Goal: Transaction & Acquisition: Purchase product/service

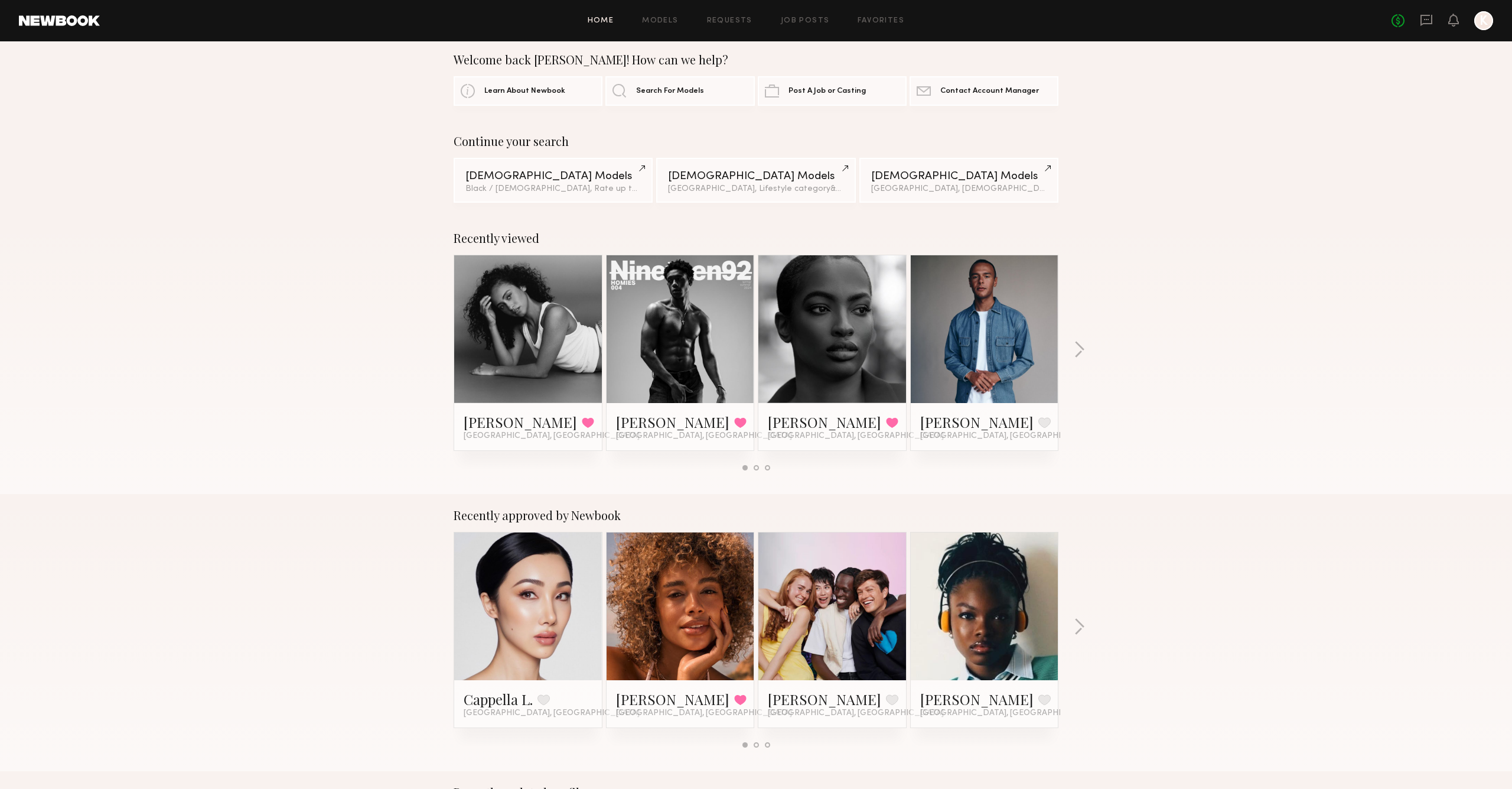
scroll to position [14, 0]
click at [1081, 631] on button "button" at bounding box center [1079, 627] width 11 height 20
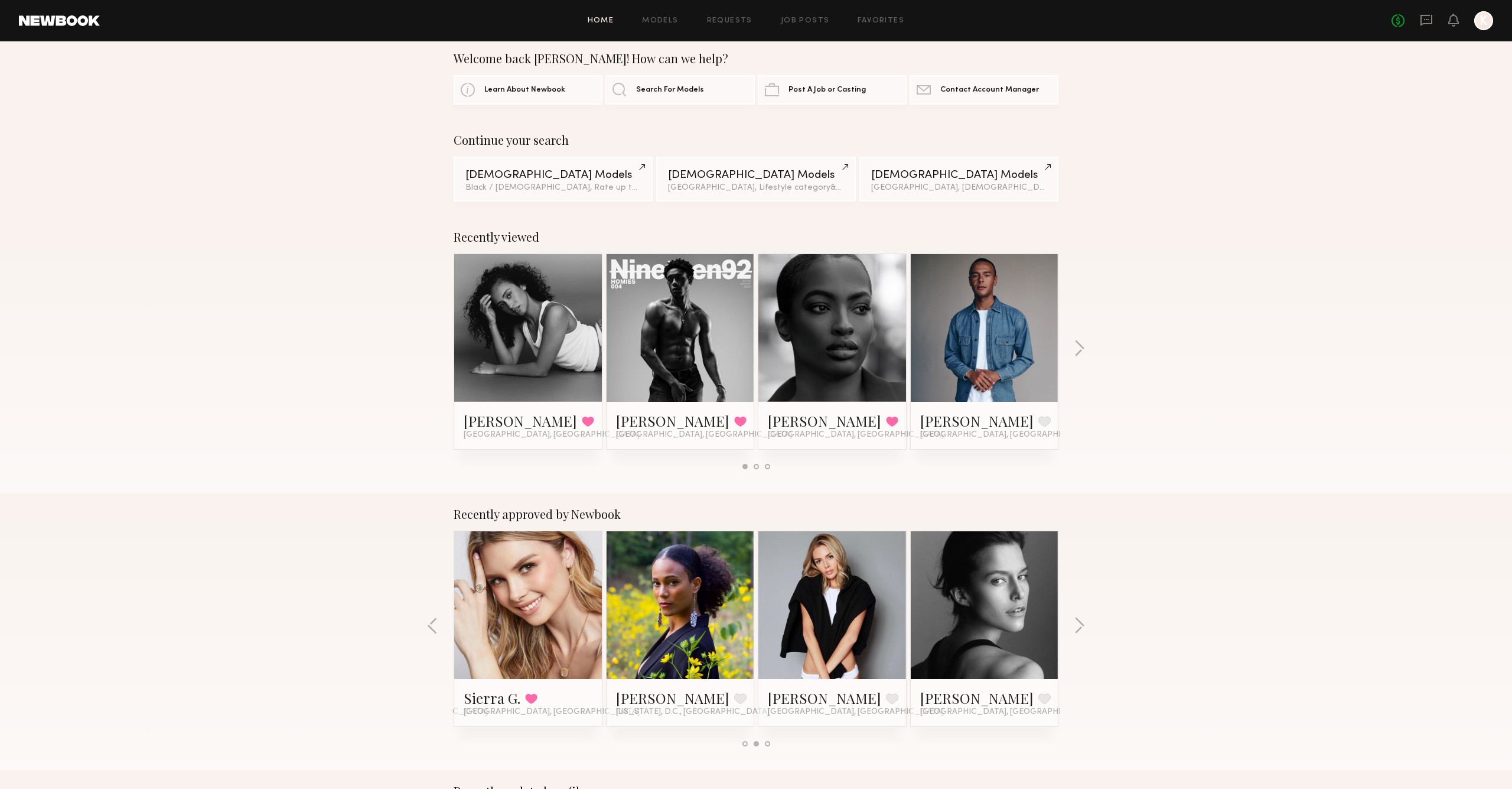
click at [438, 616] on div "Recently approved by Newbook Cappella L. Favorite Los Angeles, CA Maya A. Favor…" at bounding box center [756, 632] width 1512 height 277
click at [427, 622] on button "button" at bounding box center [432, 627] width 11 height 20
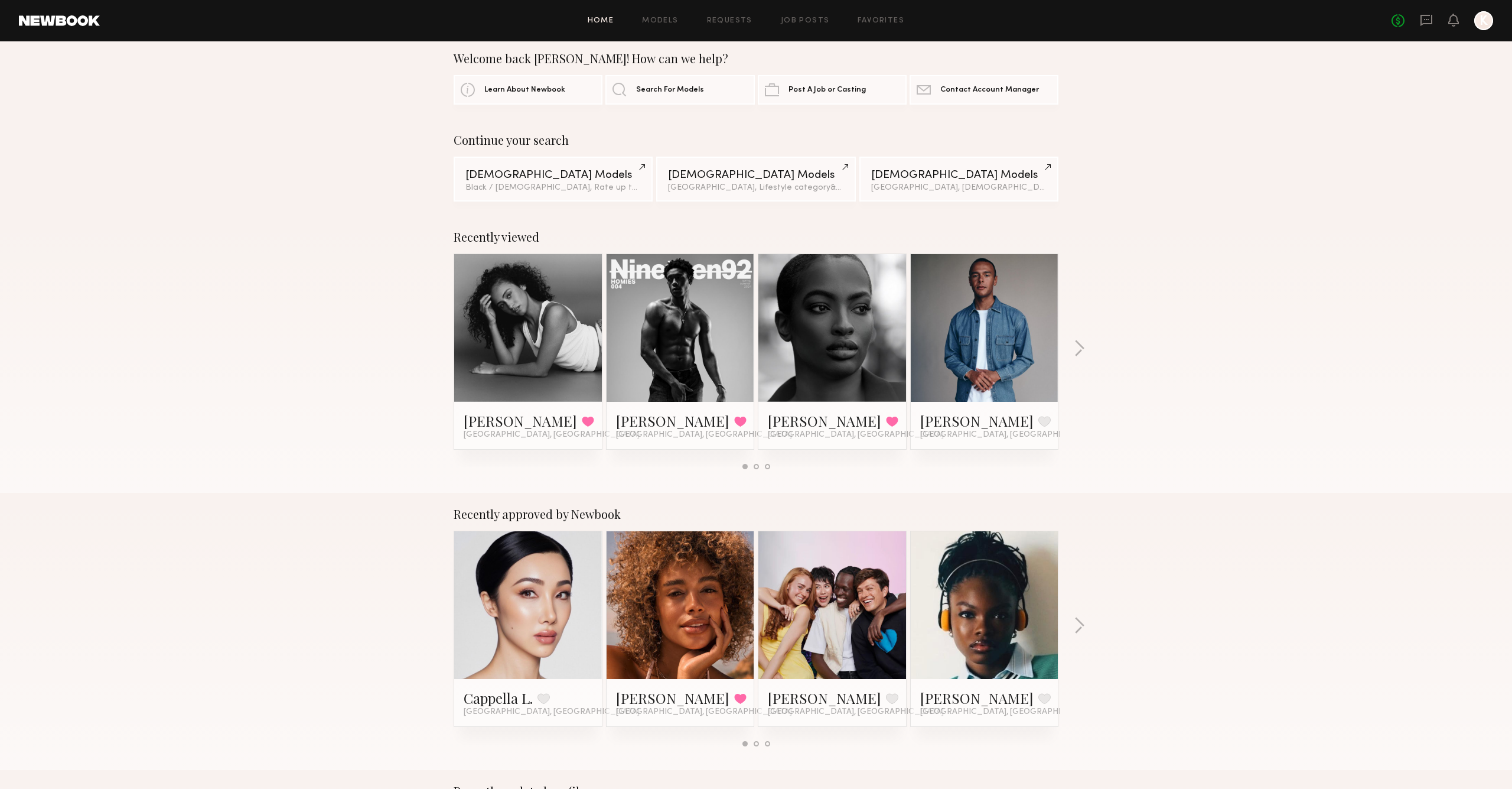
click at [957, 576] on link at bounding box center [984, 605] width 72 height 148
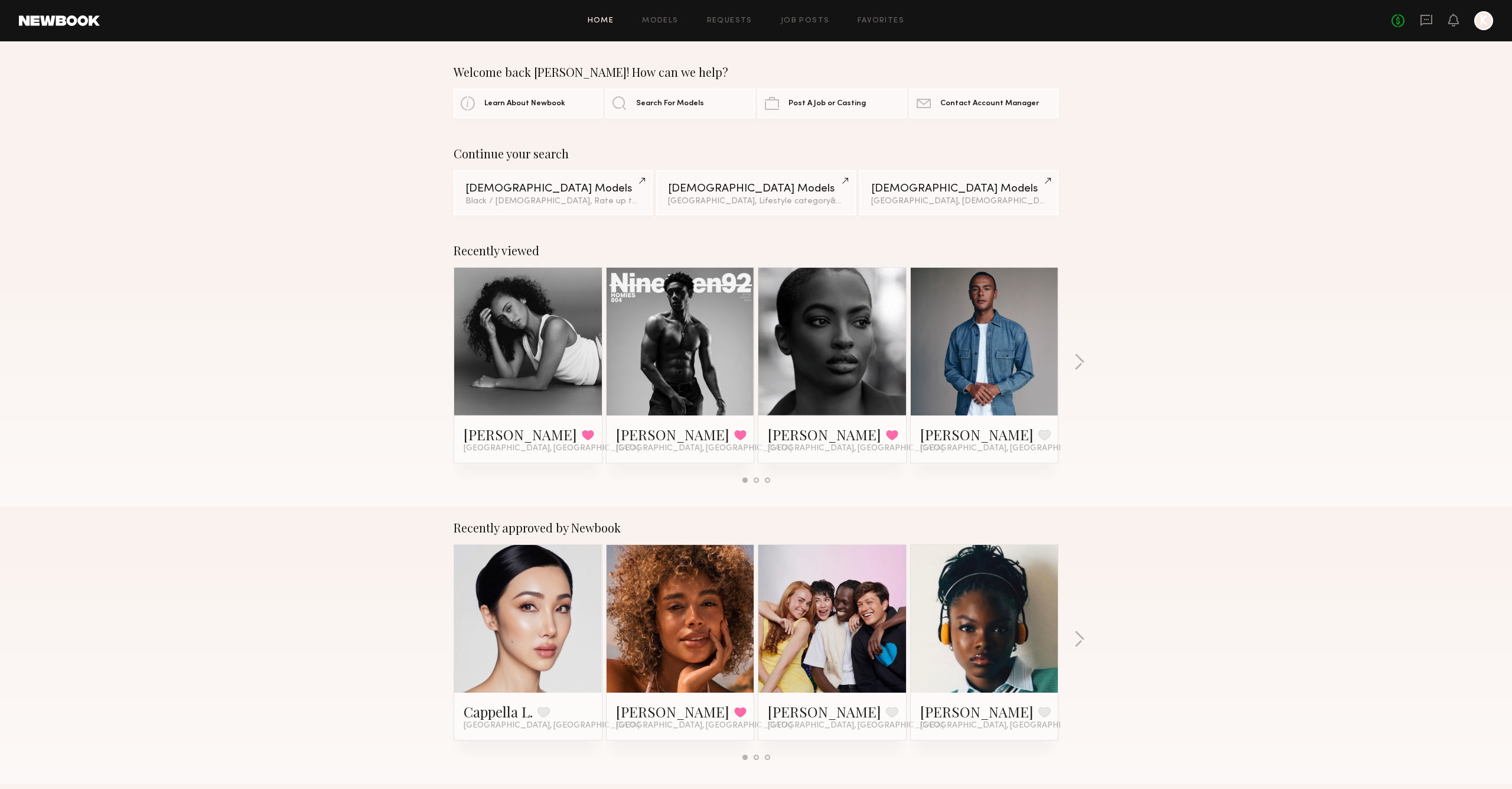
scroll to position [0, 0]
click at [1415, 14] on div "No fees up to $5,000 K" at bounding box center [1442, 20] width 101 height 19
click at [1418, 15] on div "No fees up to $5,000 K" at bounding box center [1442, 20] width 101 height 19
click at [1420, 16] on icon at bounding box center [1426, 20] width 13 height 13
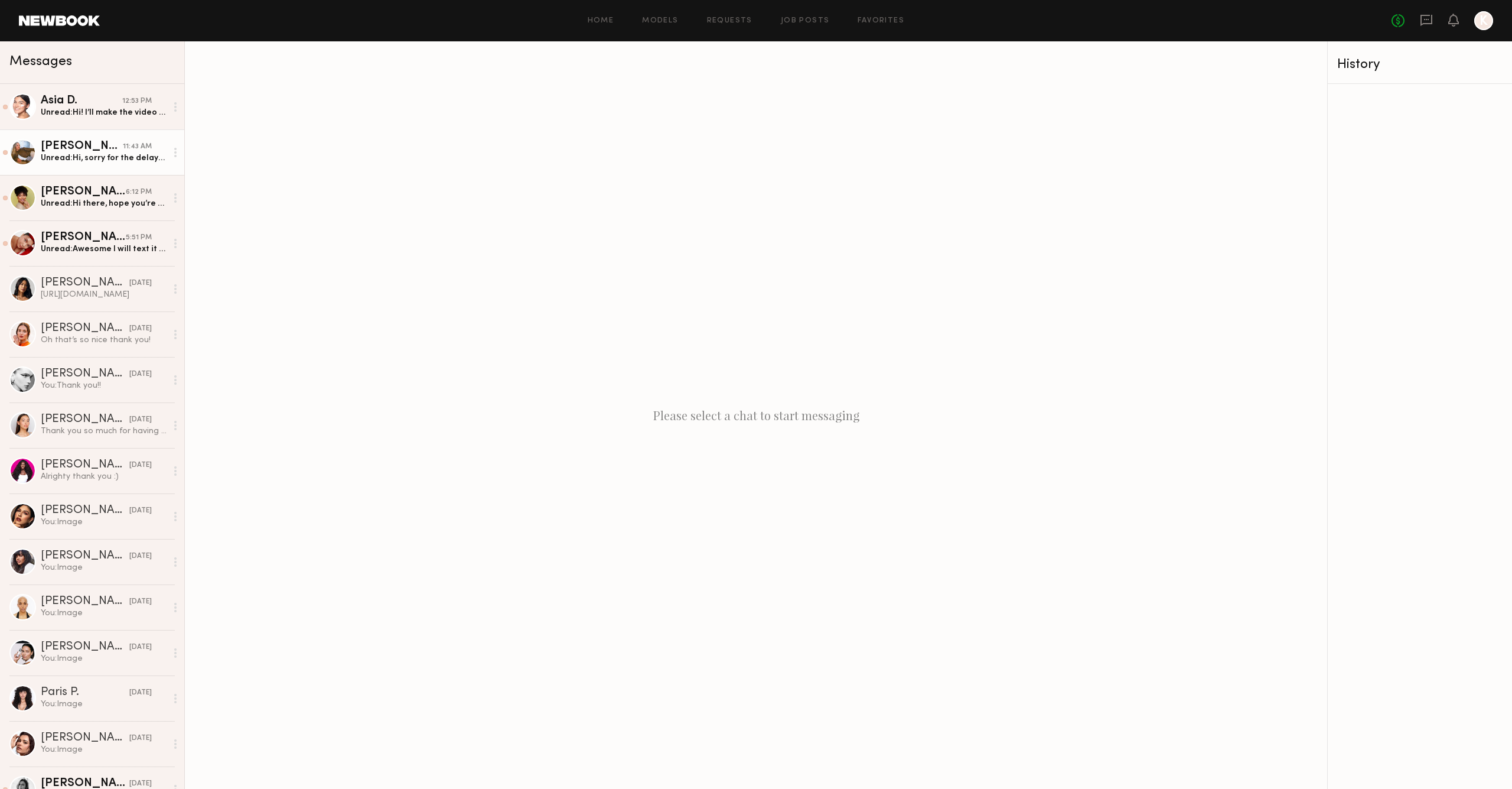
click at [98, 159] on div "Unread: Hi, sorry for the delay! The 36E worked, will send video today!" at bounding box center [104, 157] width 126 height 11
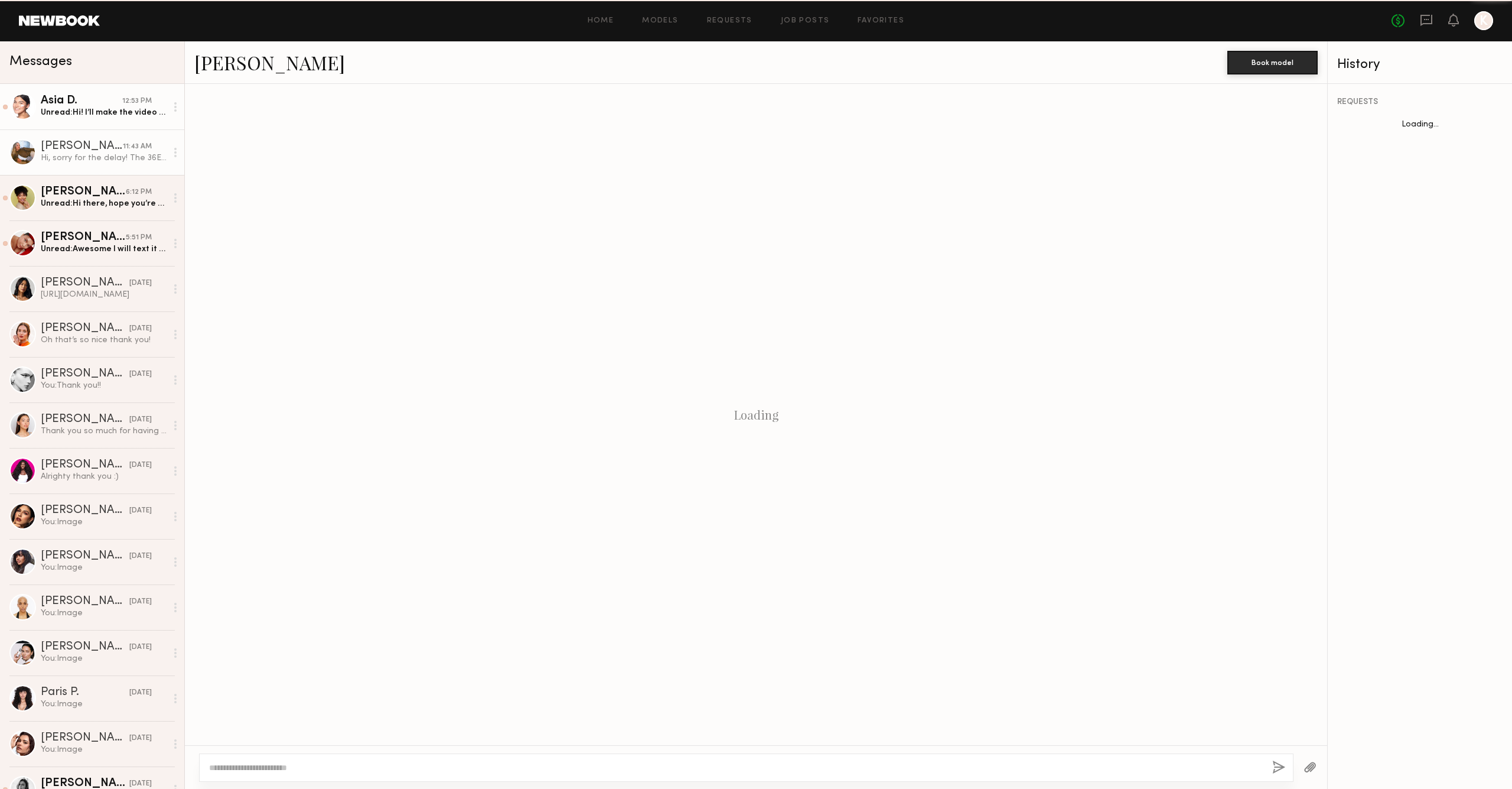
scroll to position [628, 0]
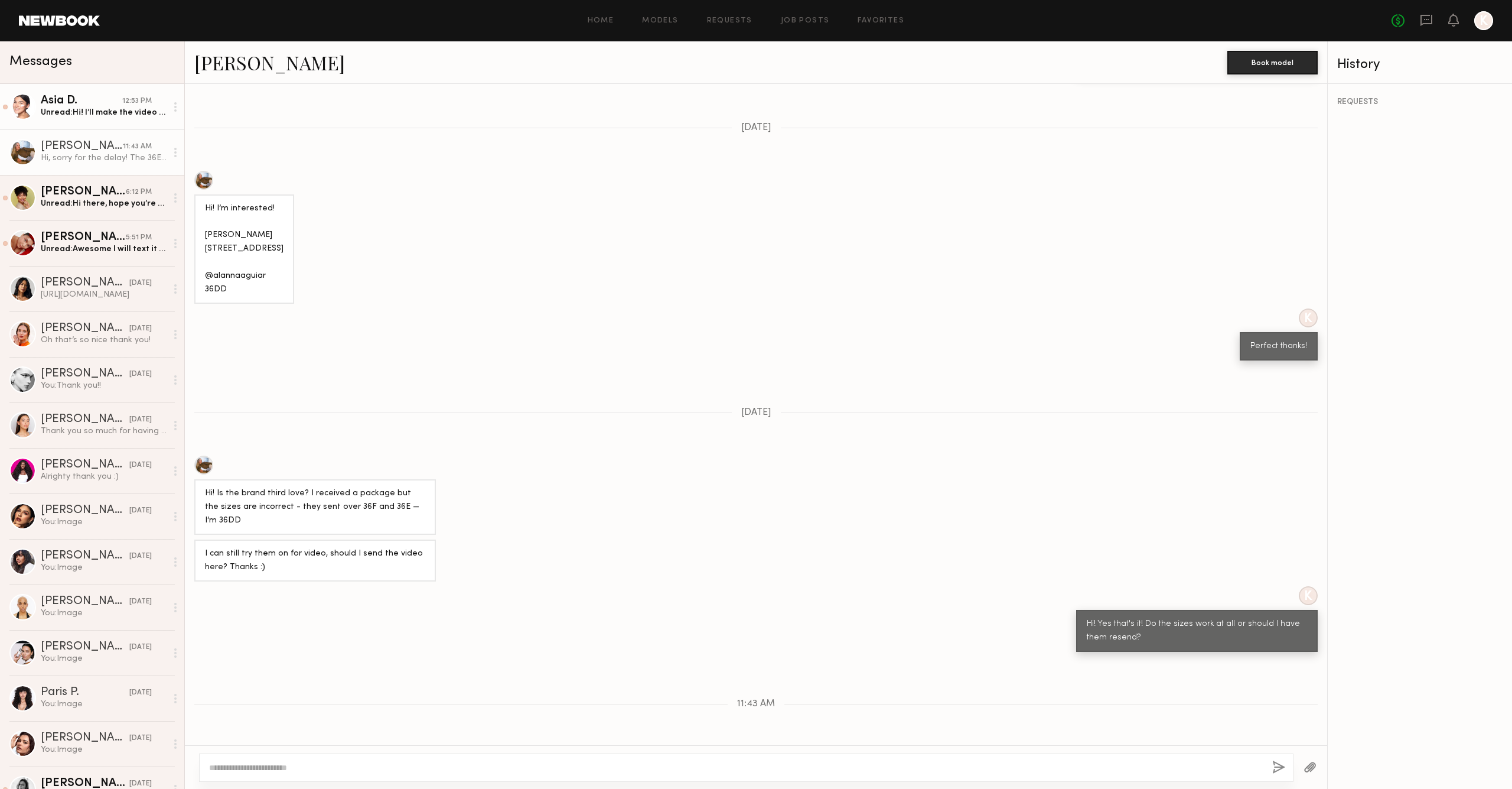
click at [95, 104] on div "Asia D." at bounding box center [82, 101] width 82 height 12
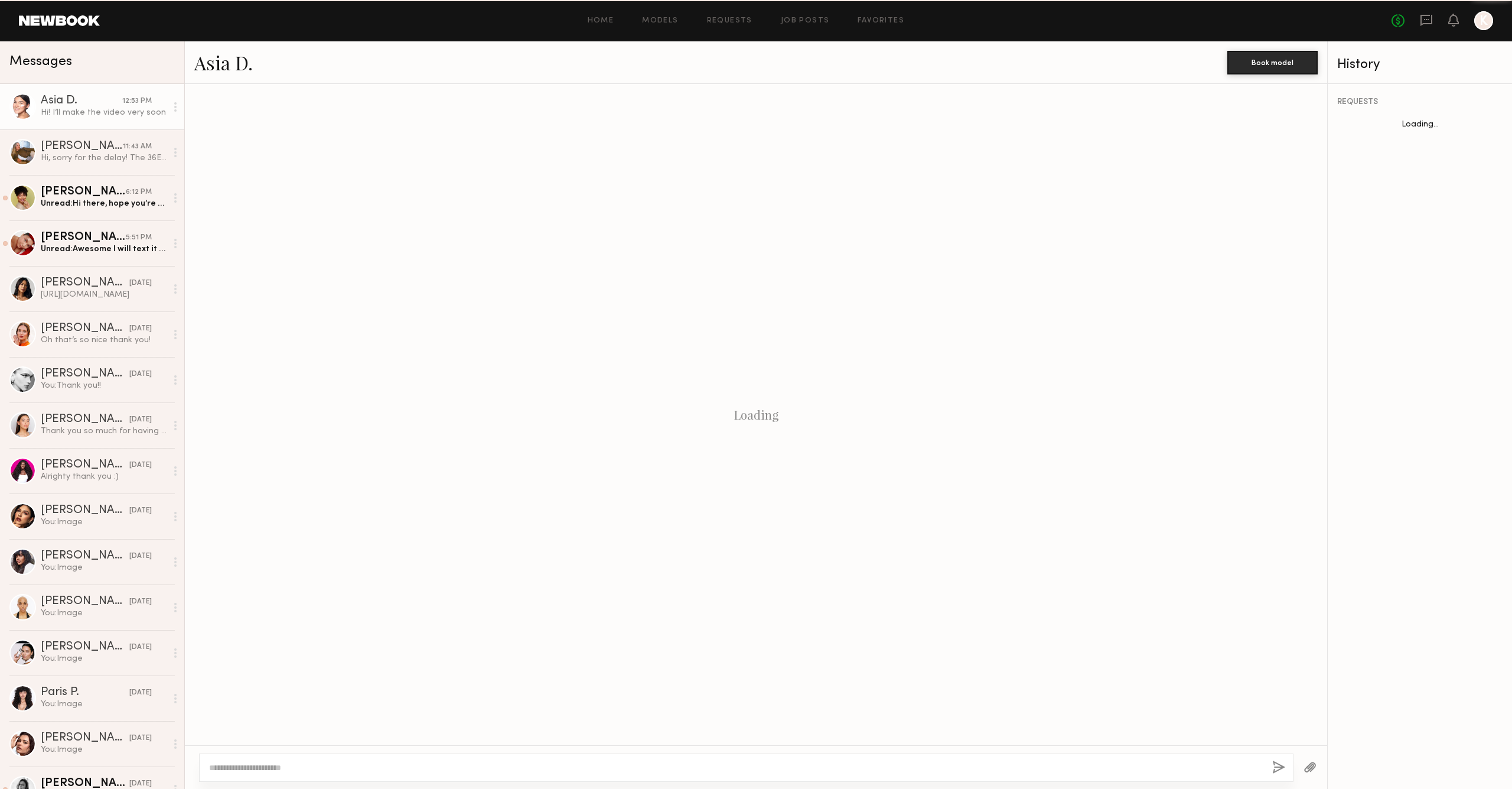
scroll to position [1218, 0]
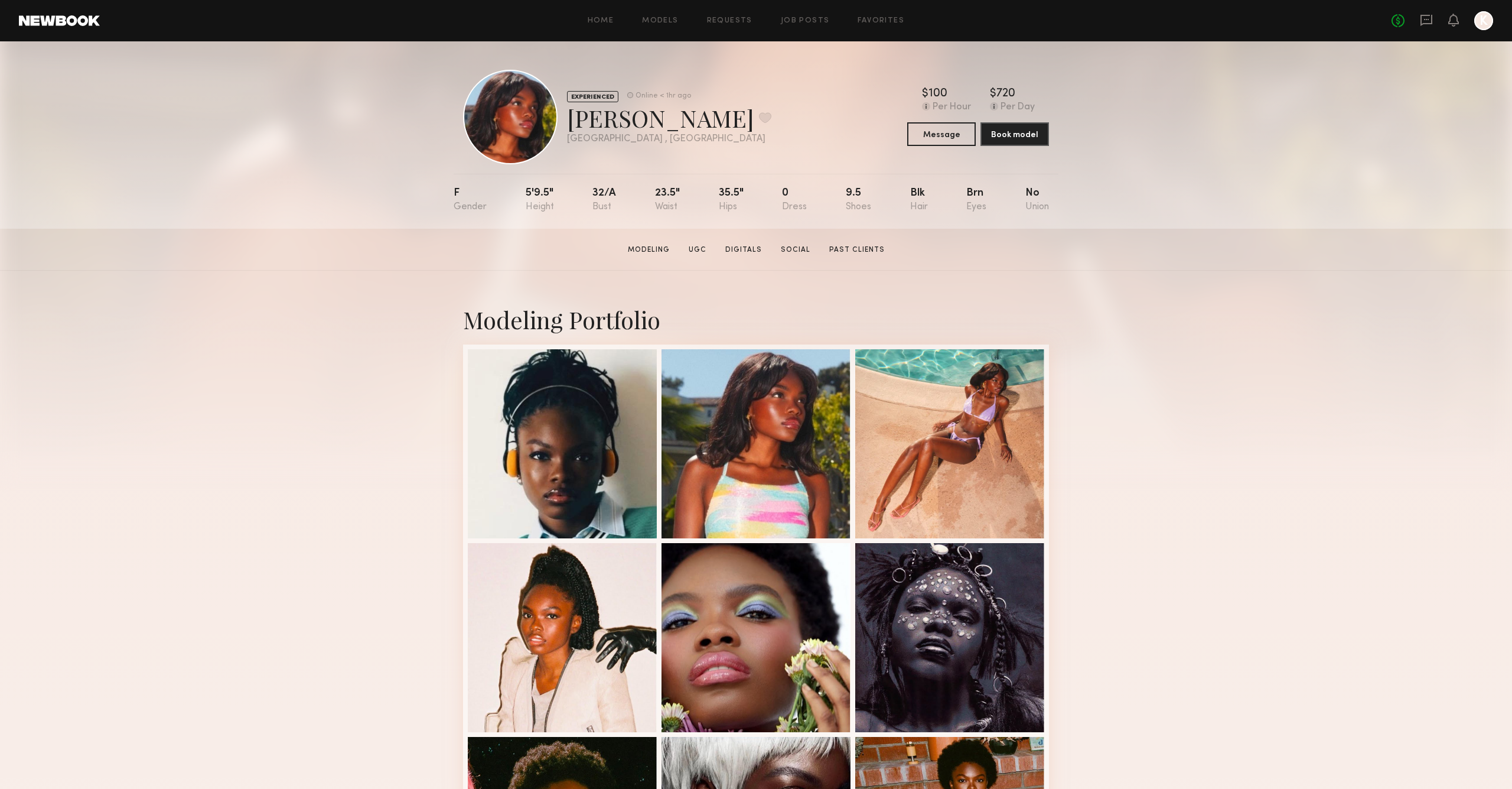
click at [1480, 20] on div at bounding box center [1483, 20] width 19 height 19
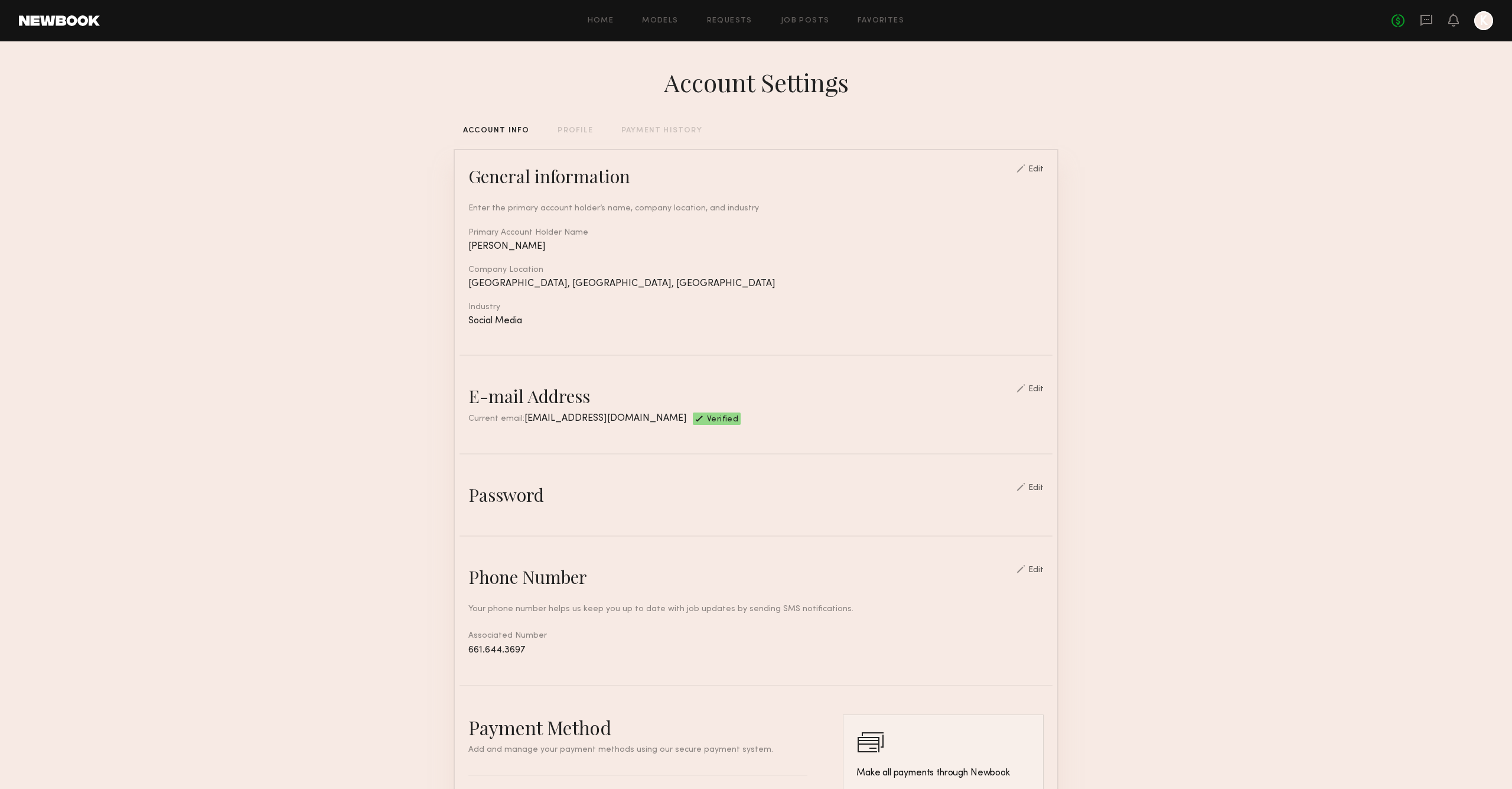
click at [904, 20] on div "Home Models Requests Job Posts Favorites Sign Out" at bounding box center [745, 21] width 1292 height 8
click at [885, 17] on link "Favorites" at bounding box center [881, 21] width 47 height 8
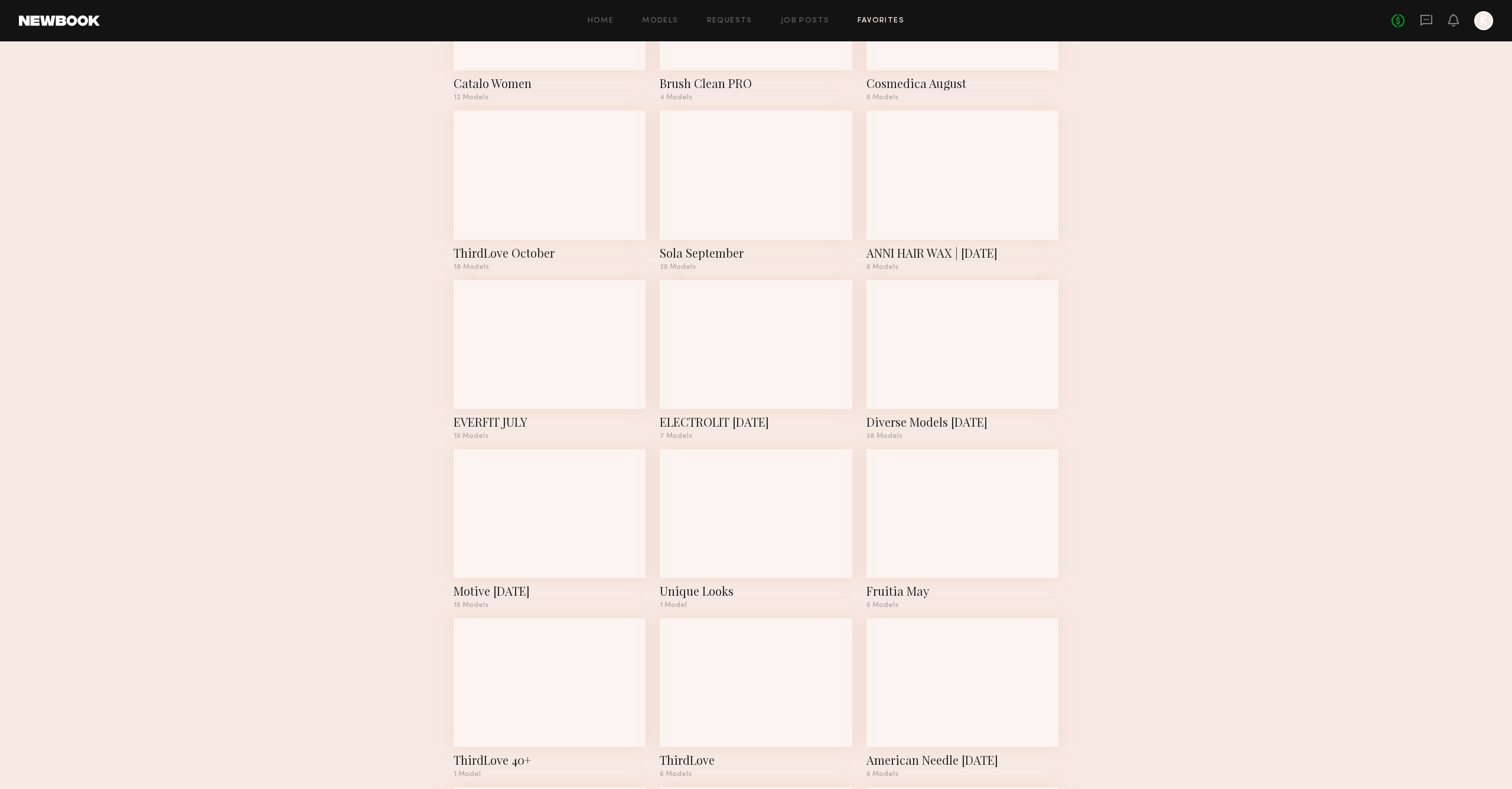
scroll to position [345, 0]
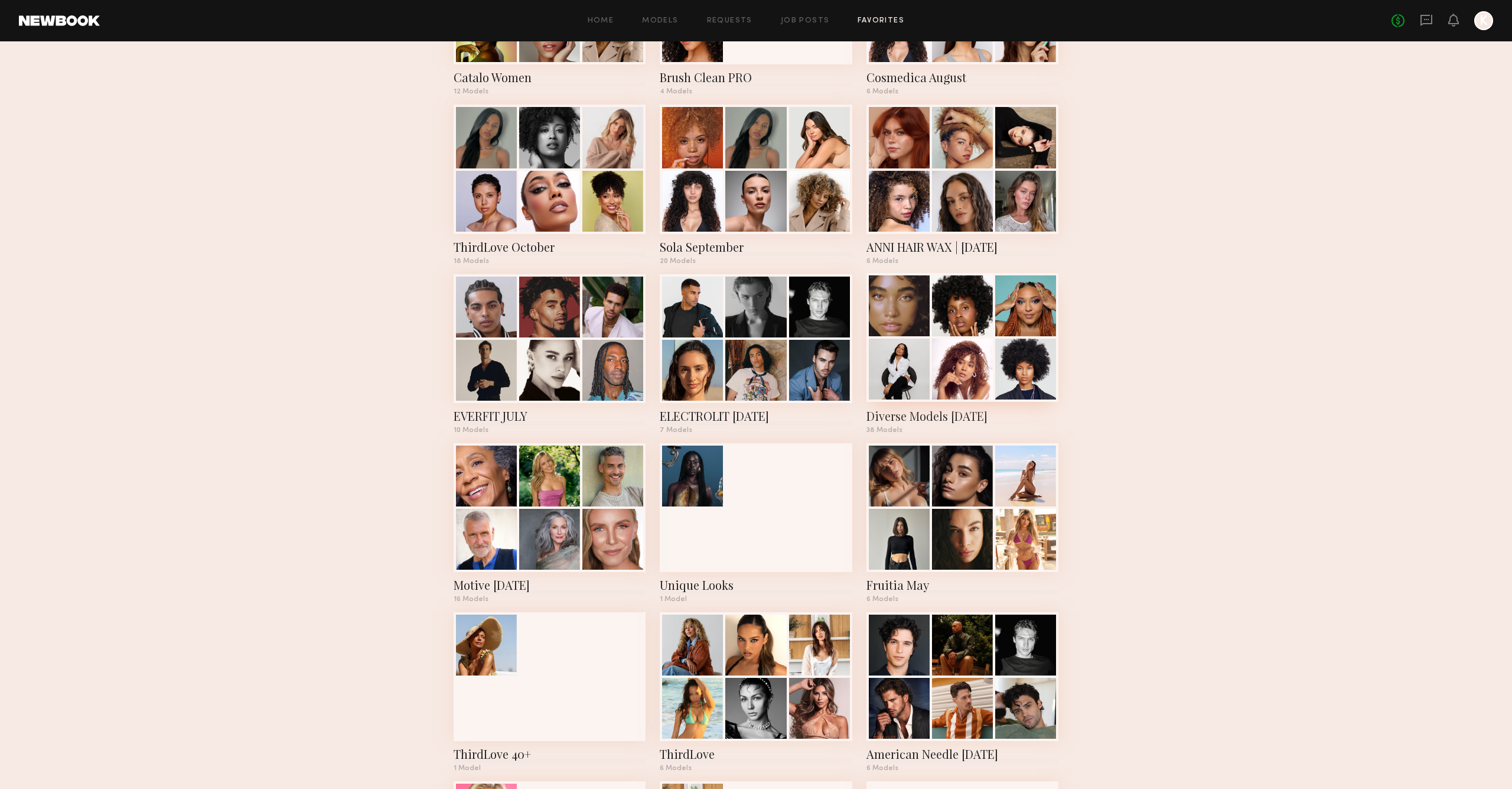
click at [951, 408] on div "Diverse Models June '25 38 Models" at bounding box center [963, 354] width 192 height 160
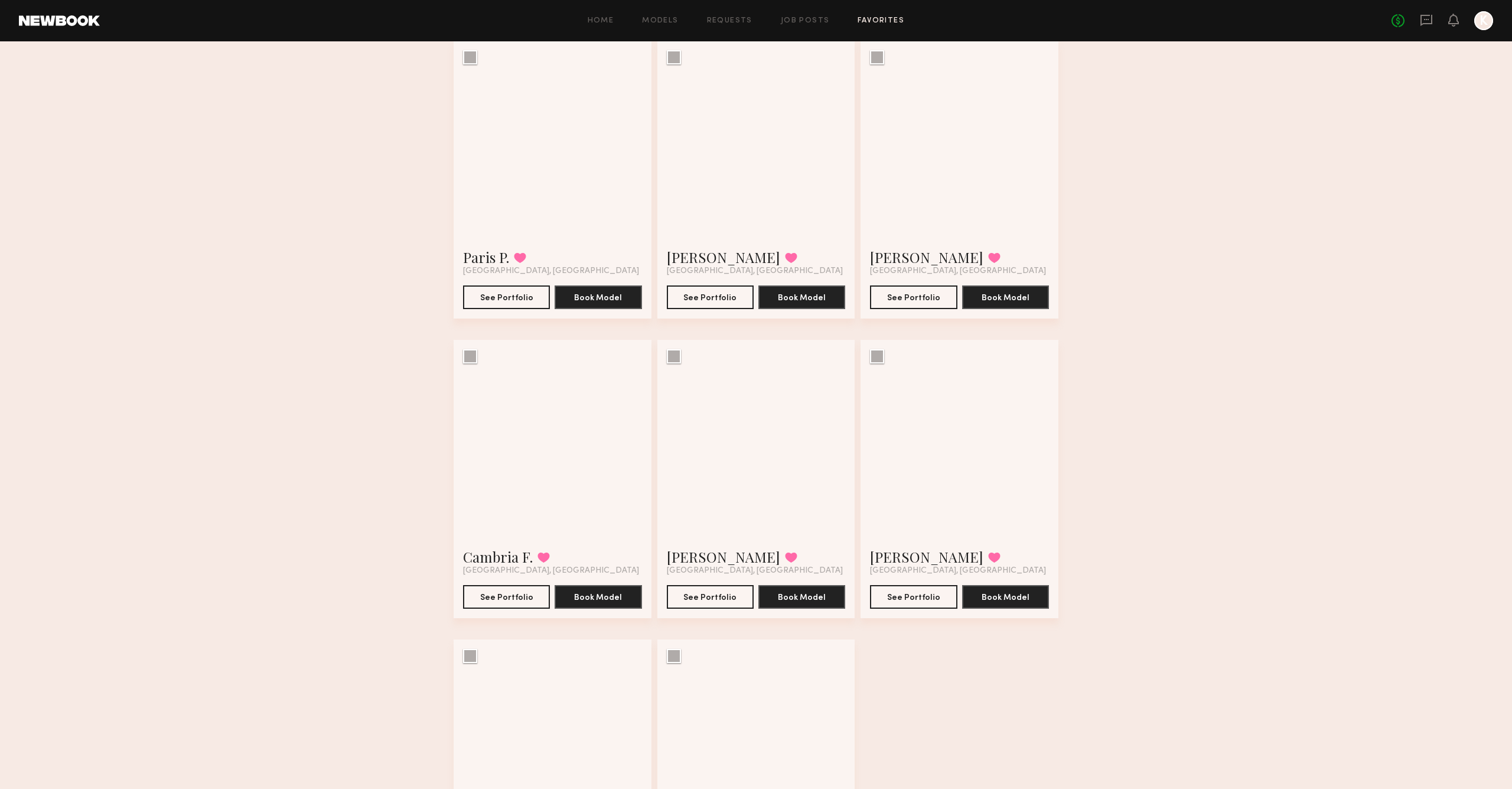
scroll to position [3260, 0]
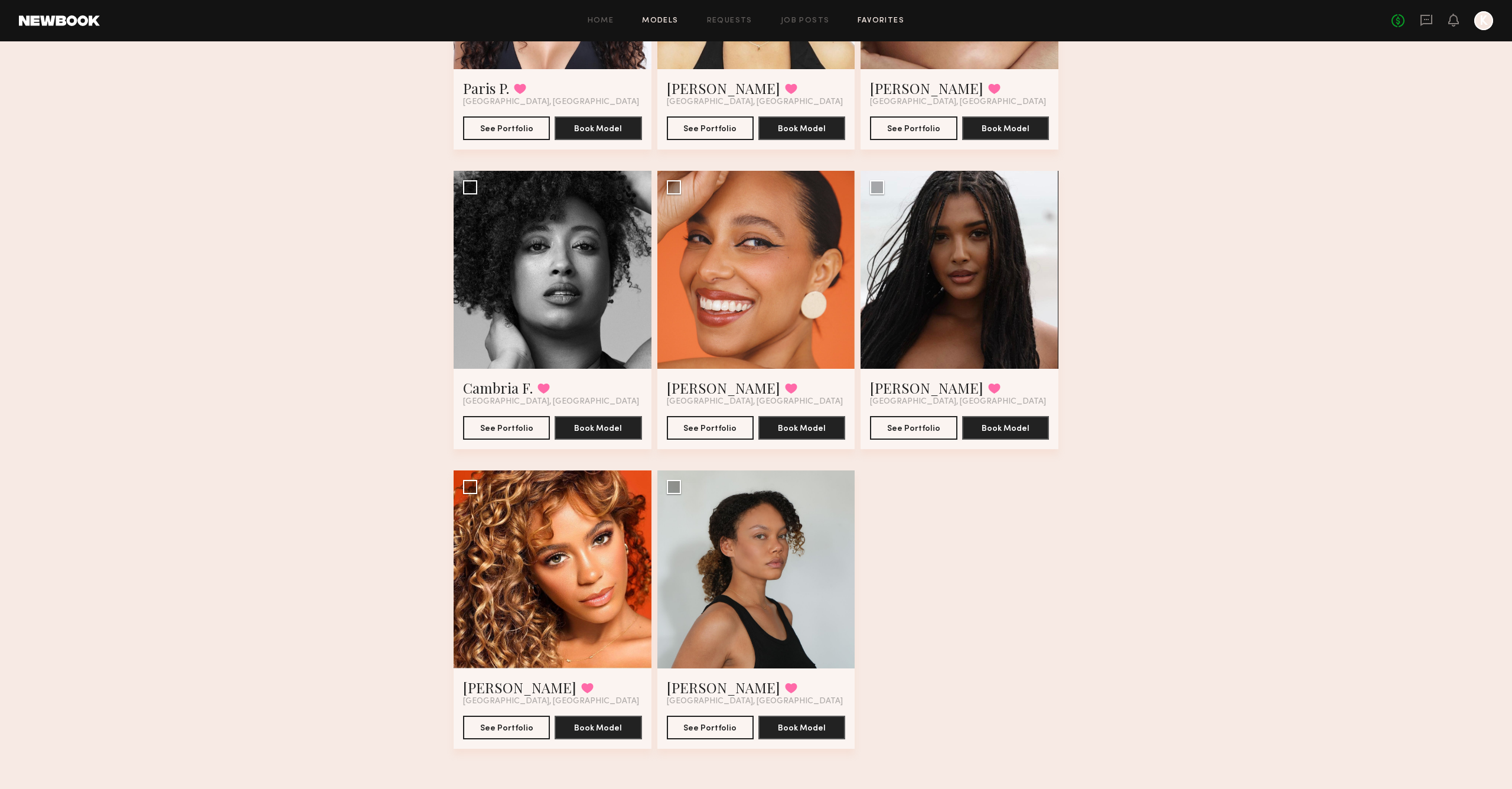
click at [674, 19] on link "Models" at bounding box center [660, 21] width 36 height 8
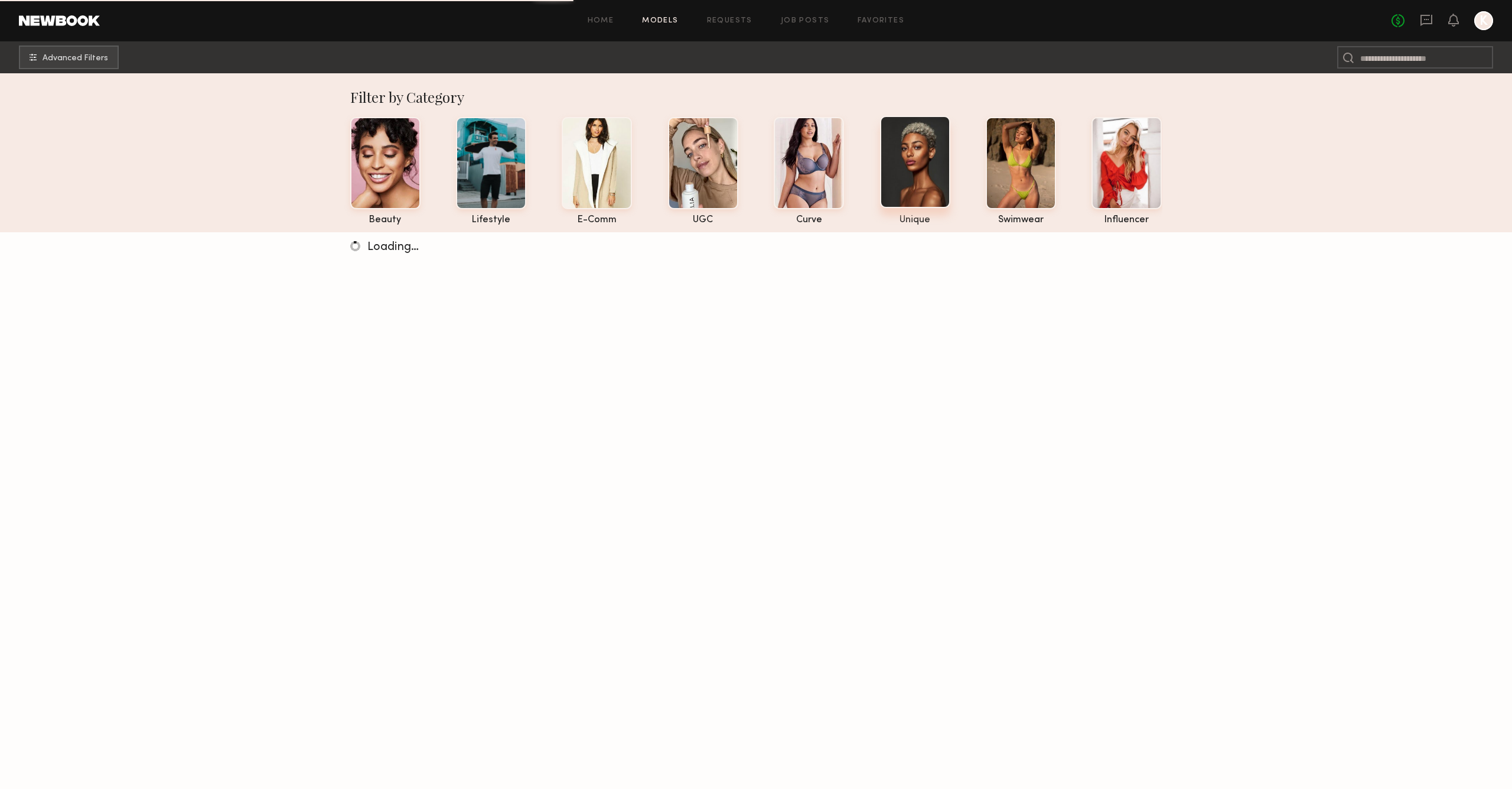
click at [911, 186] on div at bounding box center [915, 162] width 70 height 92
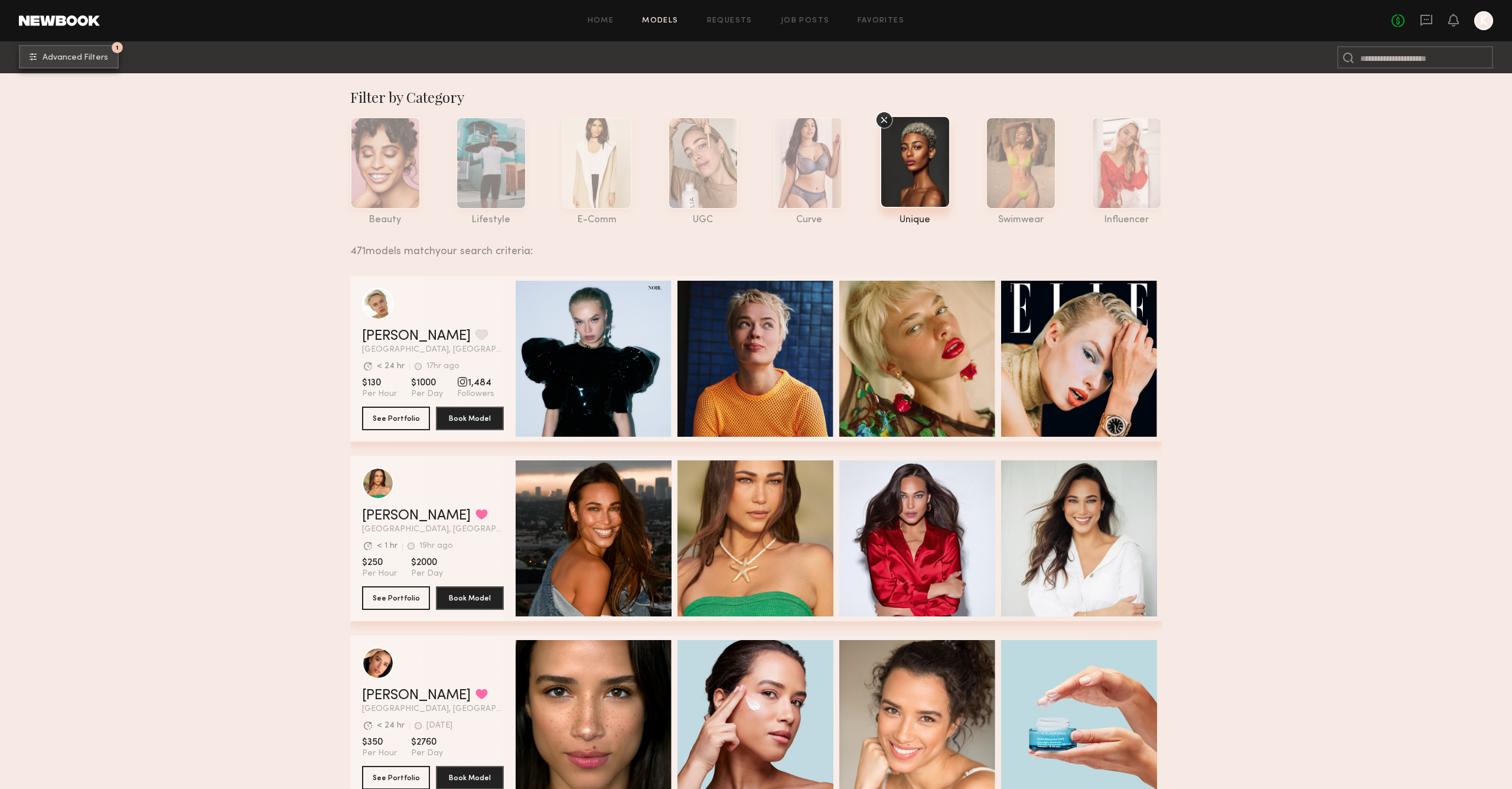
click at [73, 61] on span "Advanced Filters" at bounding box center [75, 58] width 66 height 8
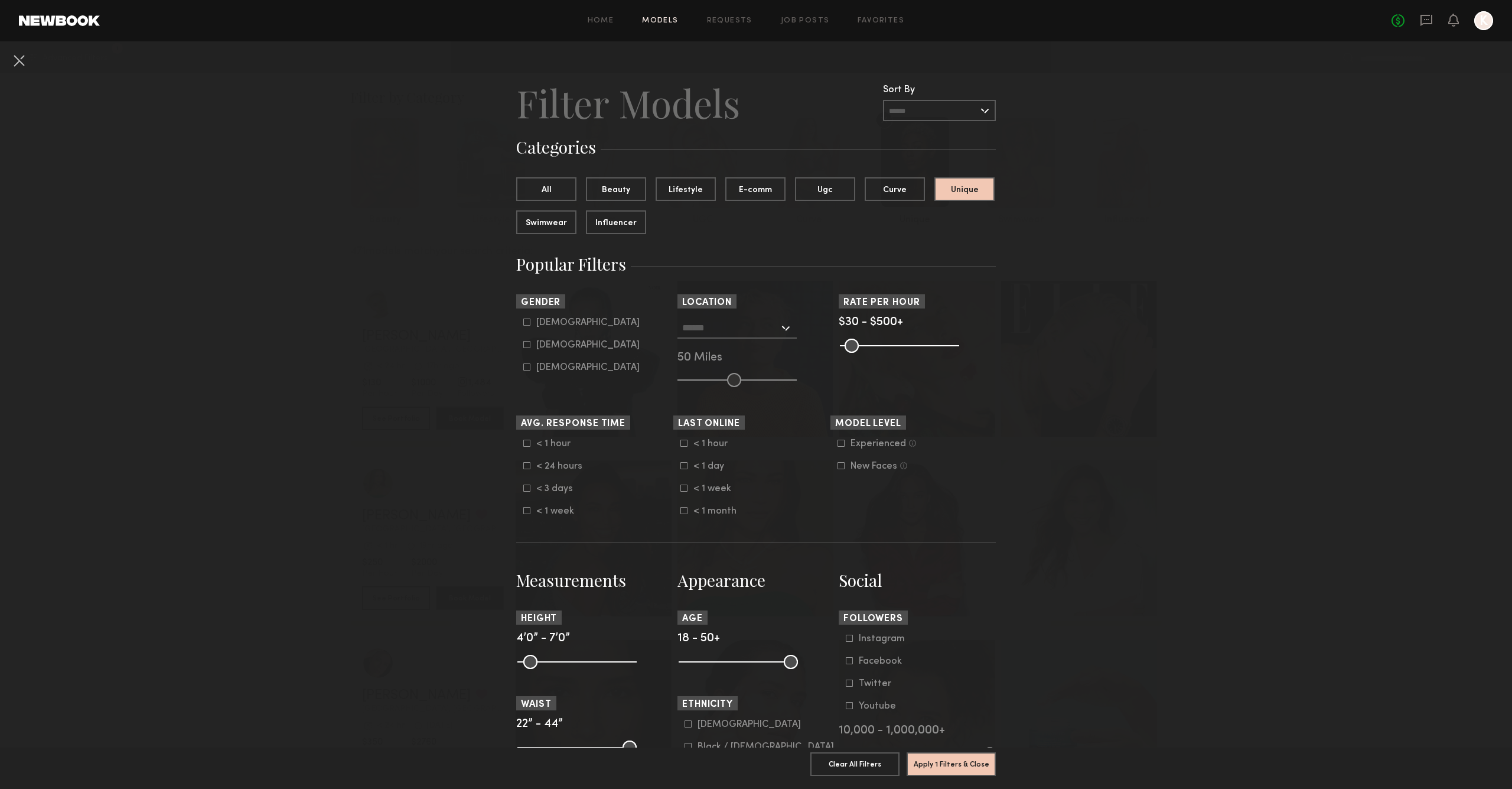
drag, startPoint x: 528, startPoint y: 321, endPoint x: 546, endPoint y: 322, distance: 18.0
click at [528, 321] on icon at bounding box center [526, 322] width 7 height 7
type input "*"
click at [941, 773] on button "Apply 2 Filters & Close" at bounding box center [951, 763] width 89 height 23
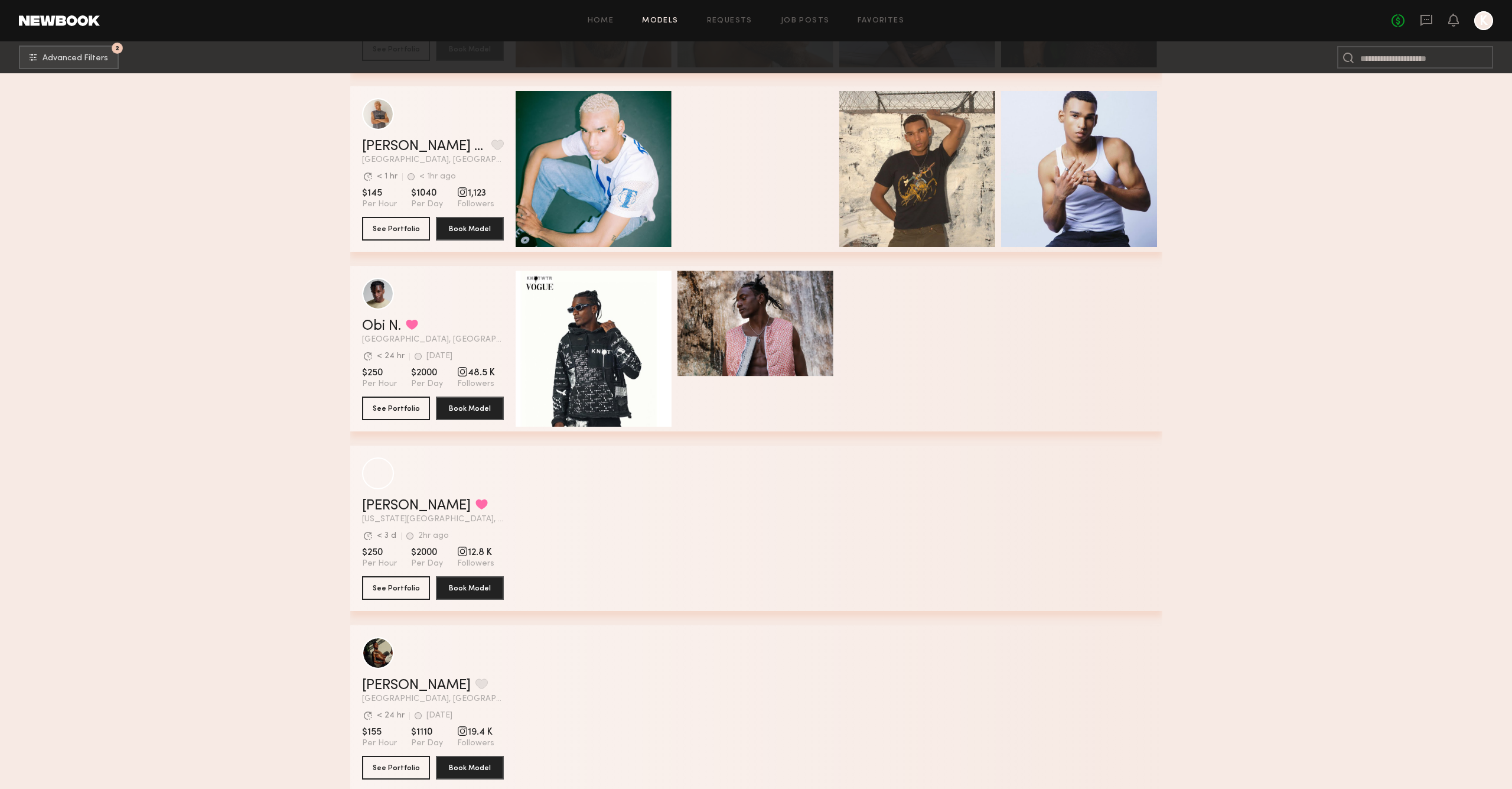
scroll to position [729, 0]
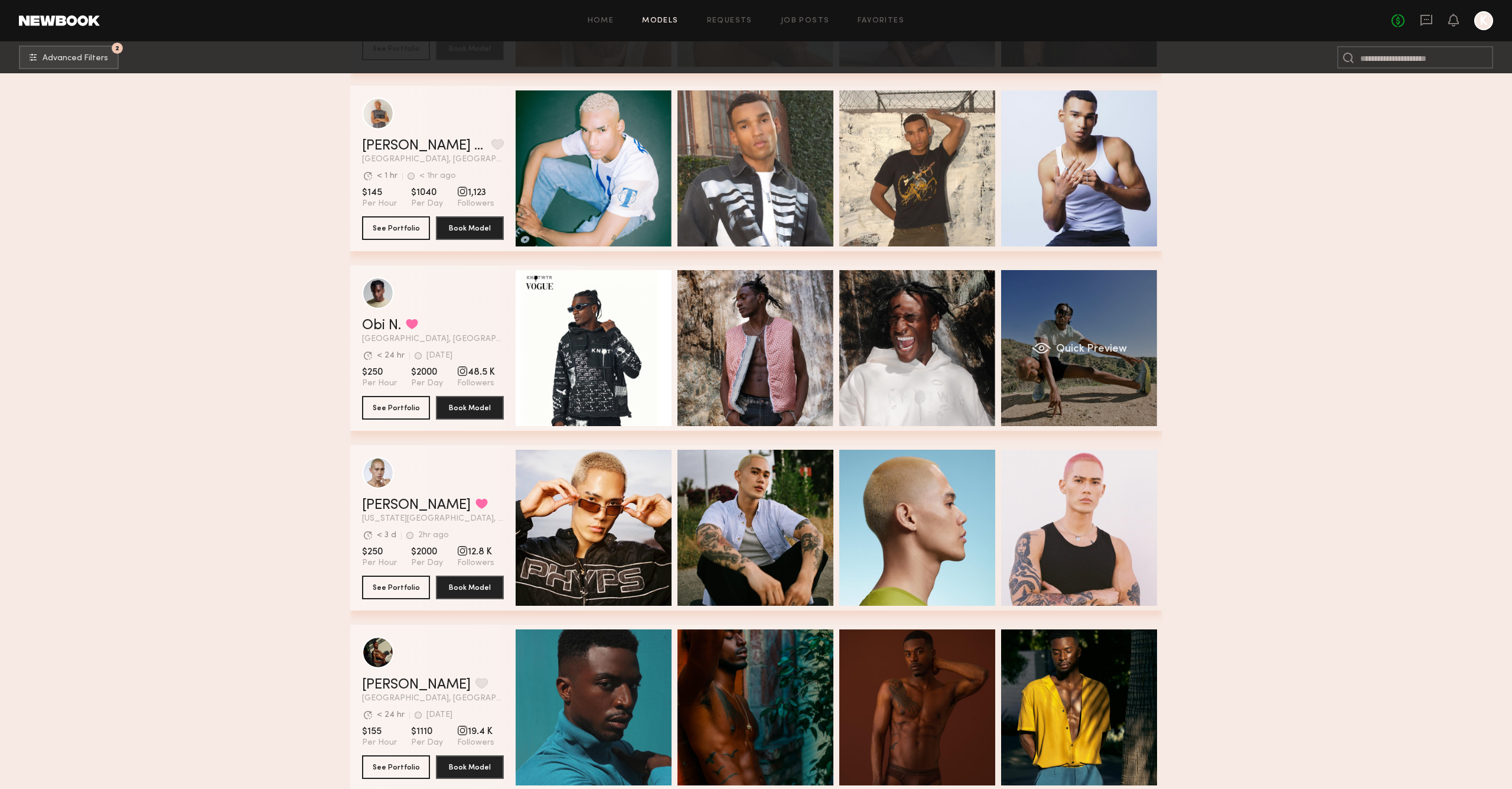
click at [1072, 367] on div "Quick Preview" at bounding box center [1079, 348] width 156 height 156
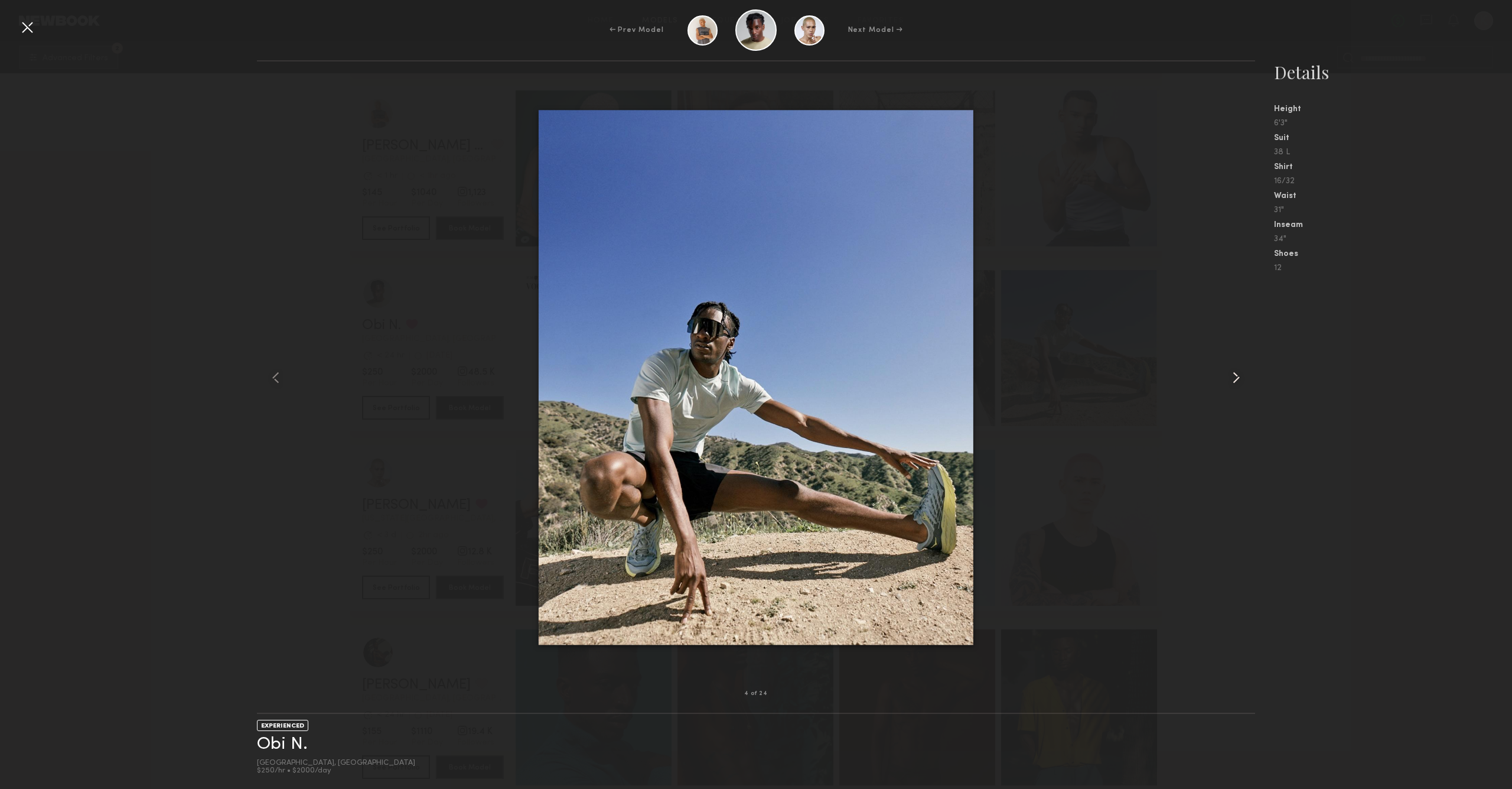
click at [1235, 378] on common-icon at bounding box center [1236, 377] width 19 height 19
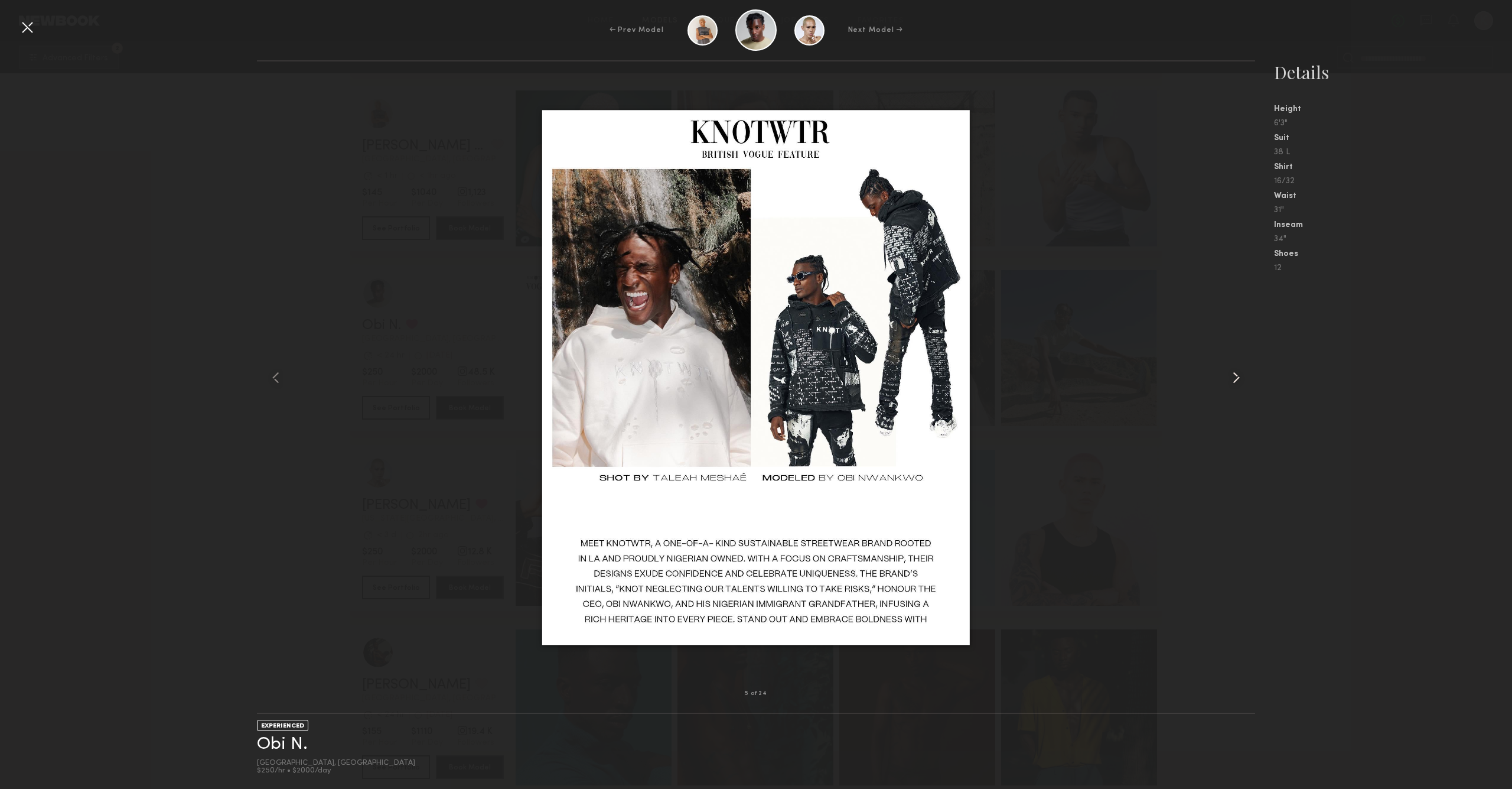
click at [1235, 378] on common-icon at bounding box center [1236, 377] width 19 height 19
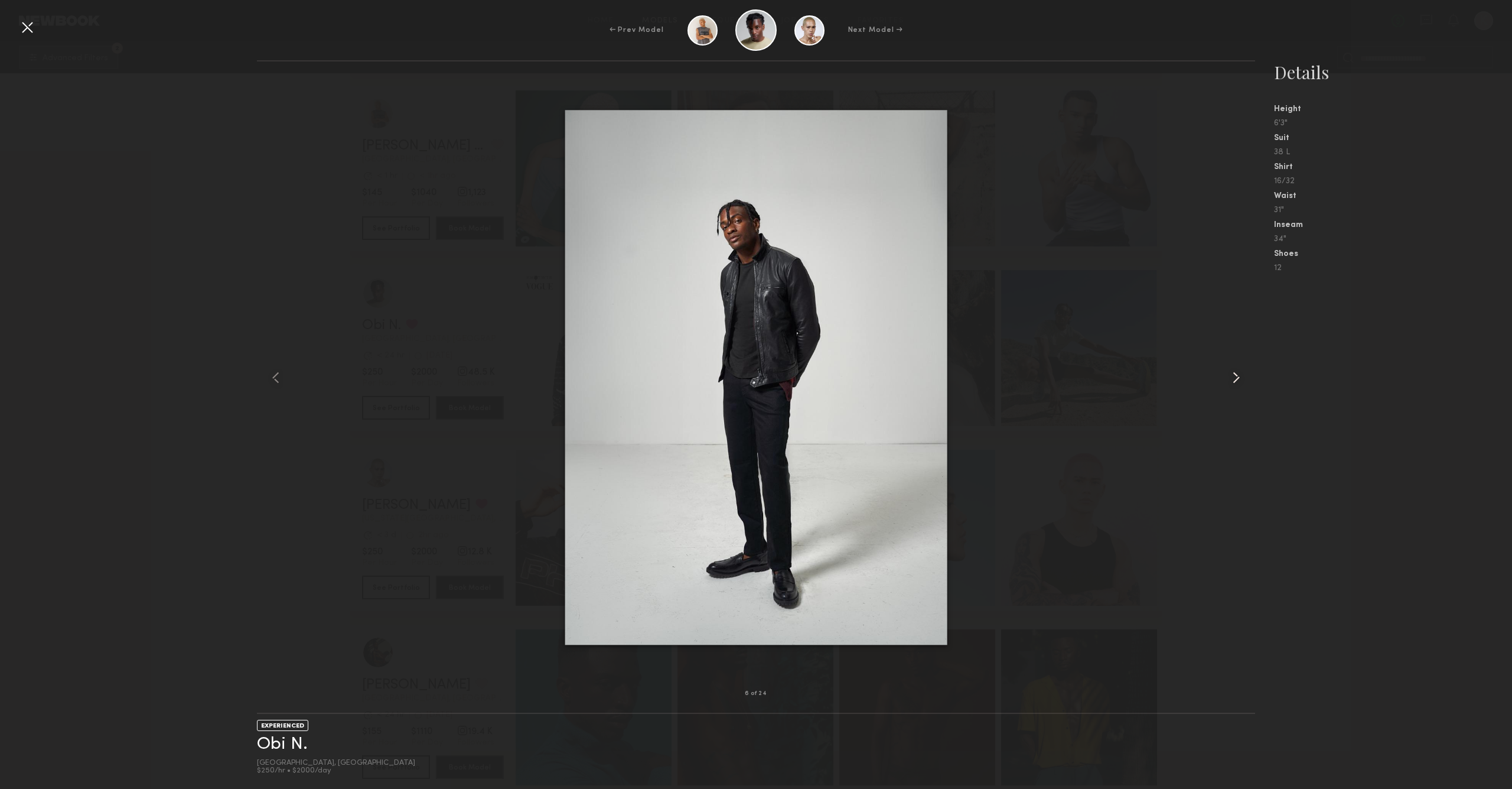
click at [1235, 378] on common-icon at bounding box center [1236, 377] width 19 height 19
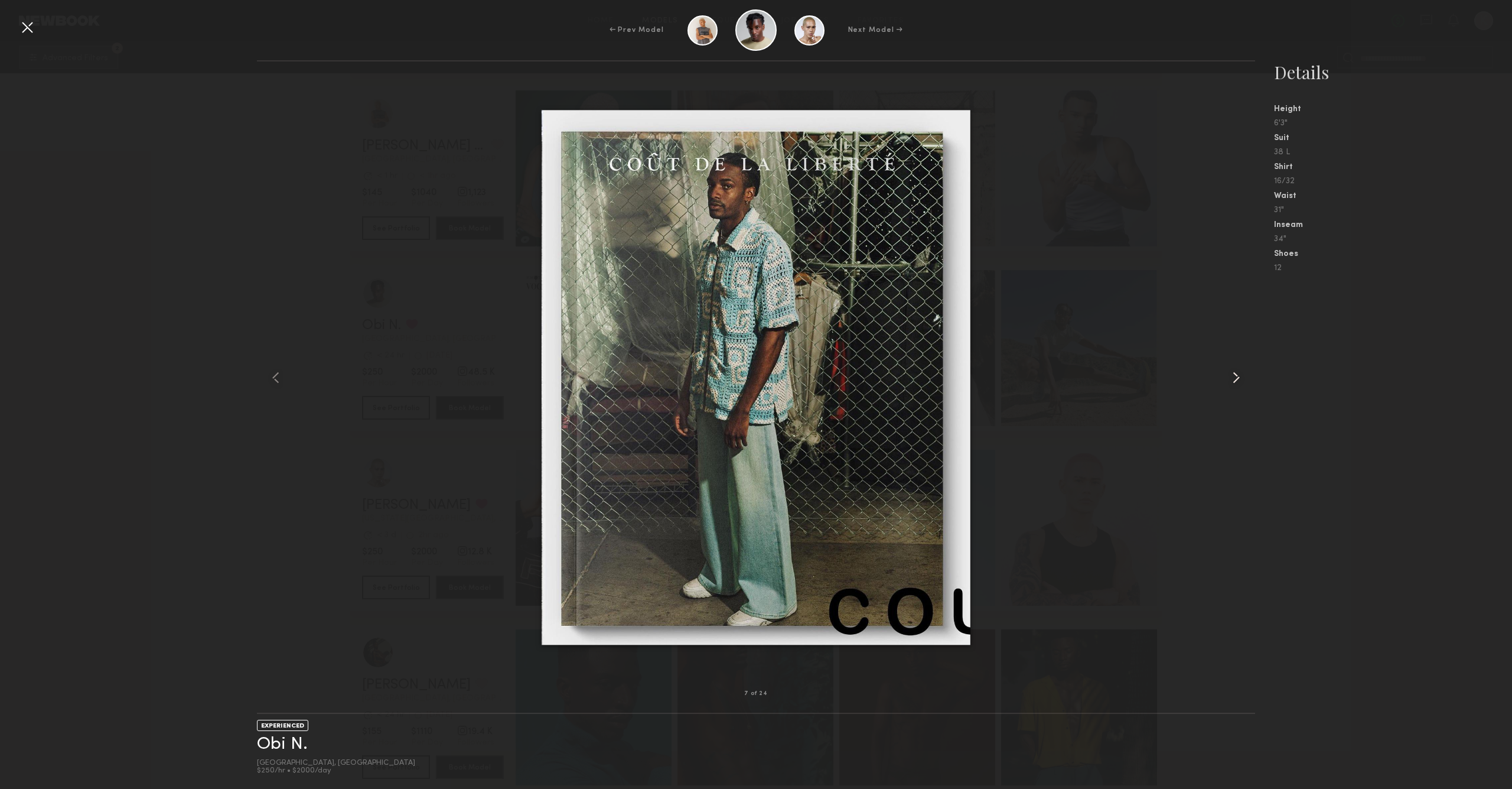
click at [1235, 378] on common-icon at bounding box center [1236, 377] width 19 height 19
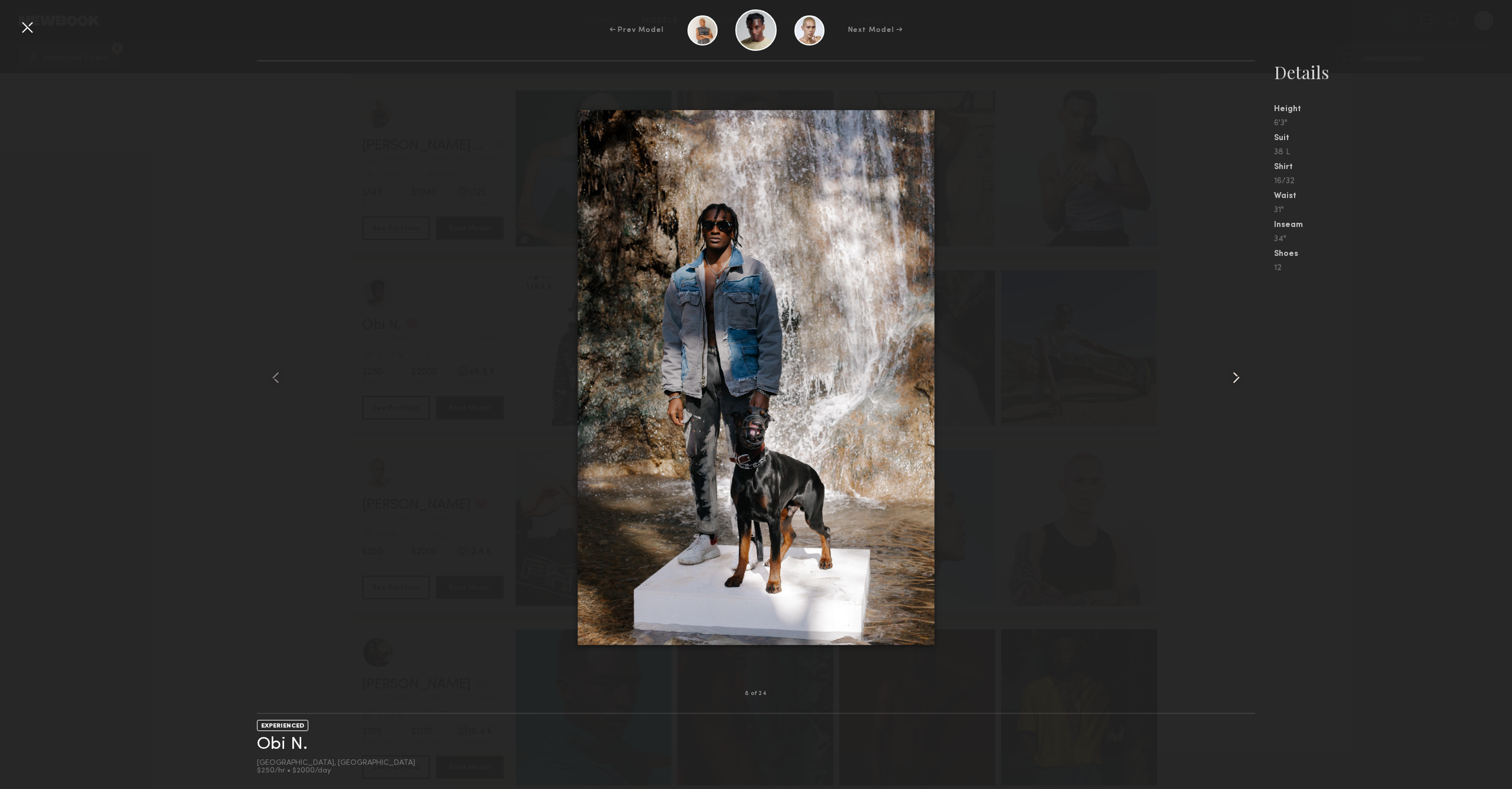
click at [1235, 378] on common-icon at bounding box center [1236, 377] width 19 height 19
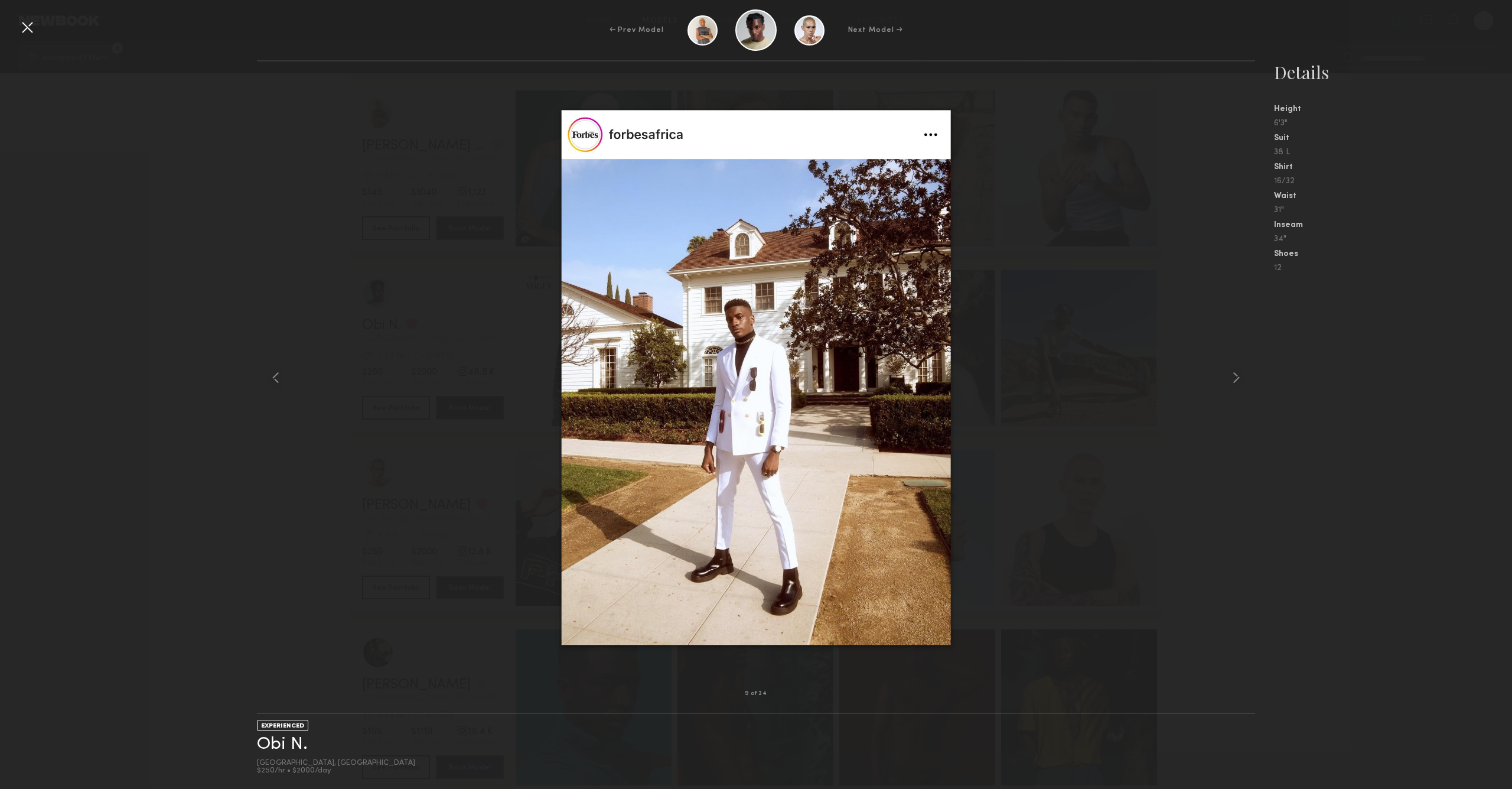
click at [30, 31] on div at bounding box center [26, 27] width 19 height 19
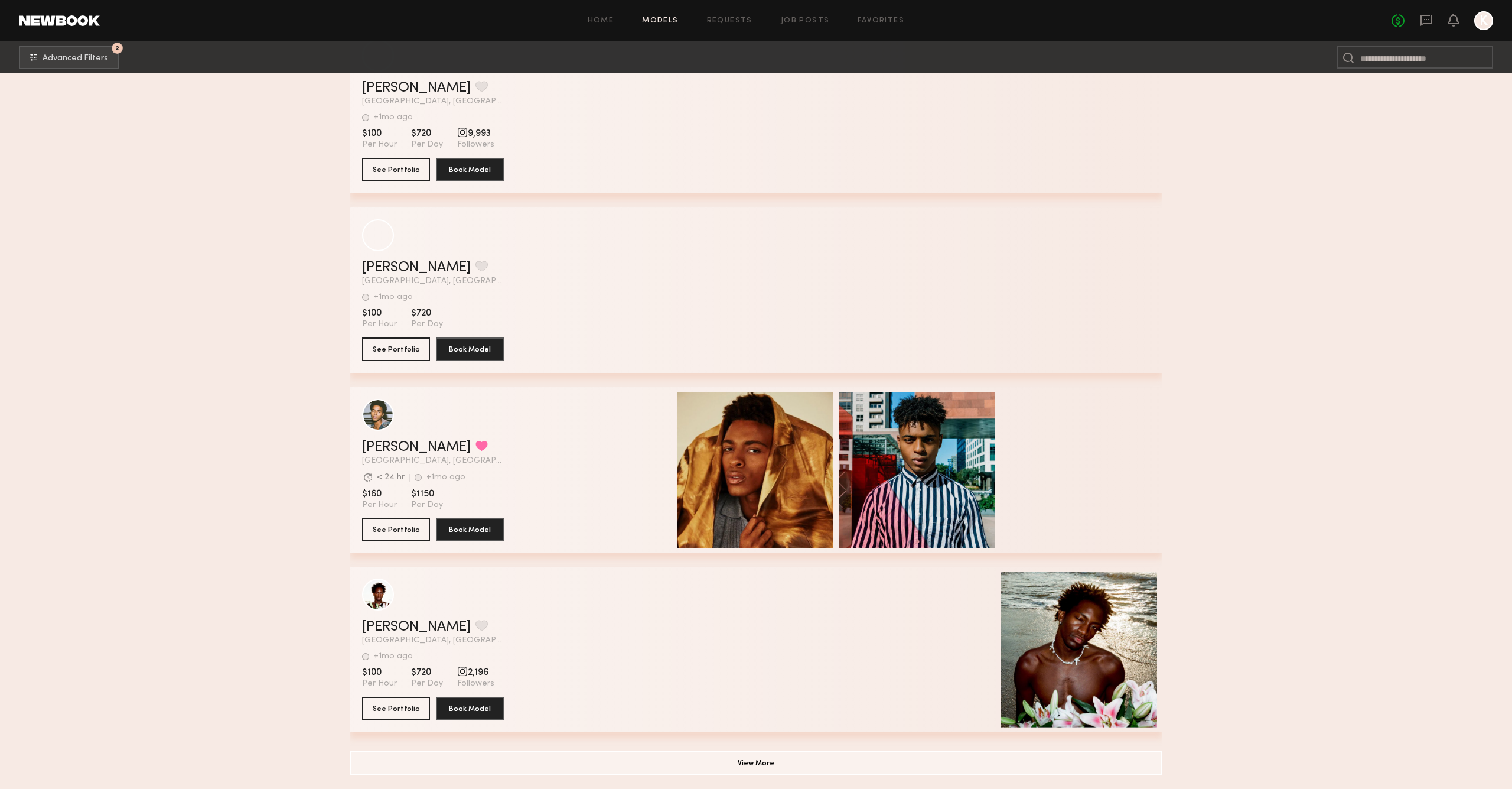
scroll to position [16776, 0]
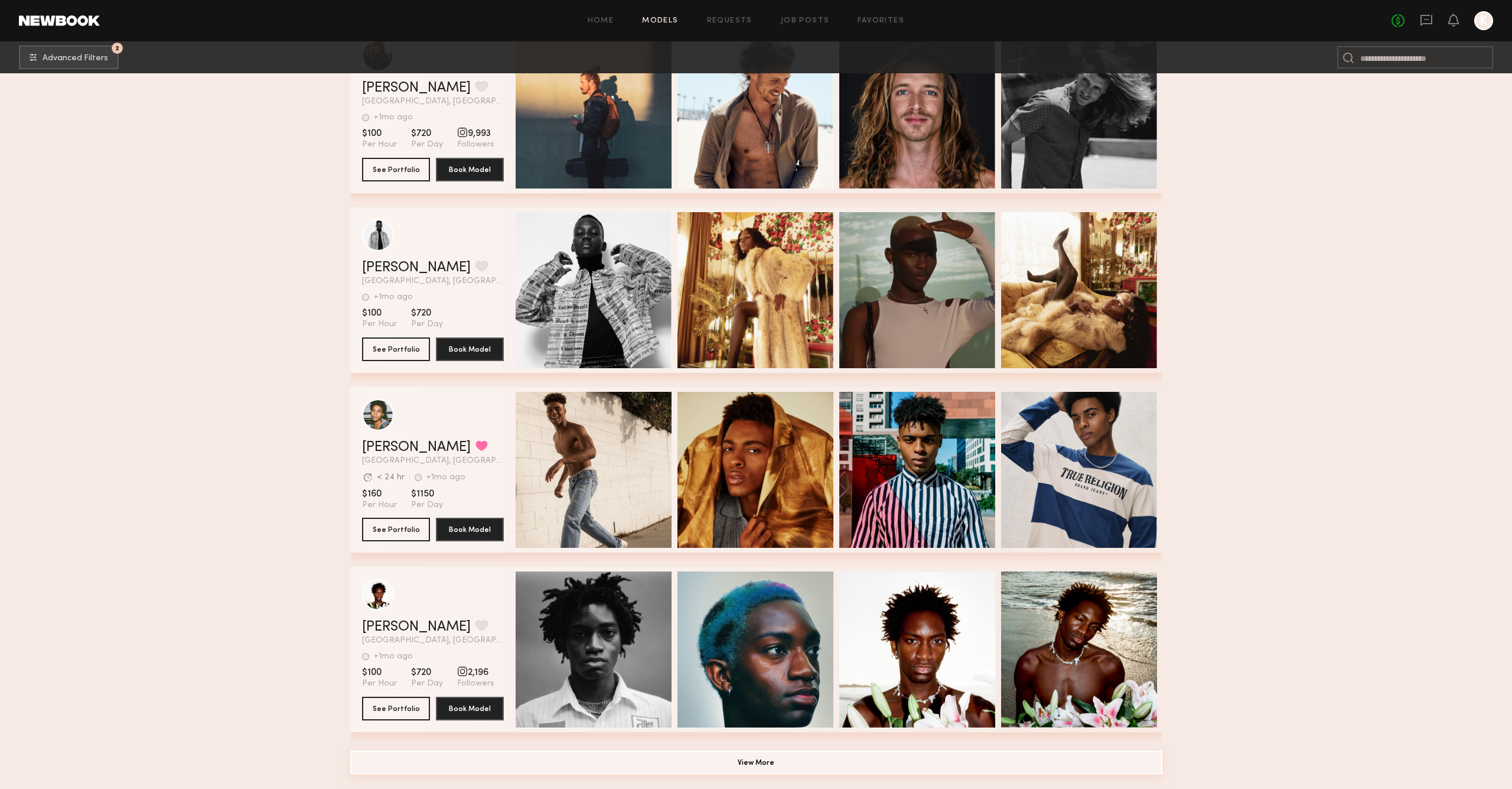
click at [781, 768] on button "View More" at bounding box center [756, 762] width 812 height 23
click at [788, 769] on button "View More" at bounding box center [756, 762] width 812 height 23
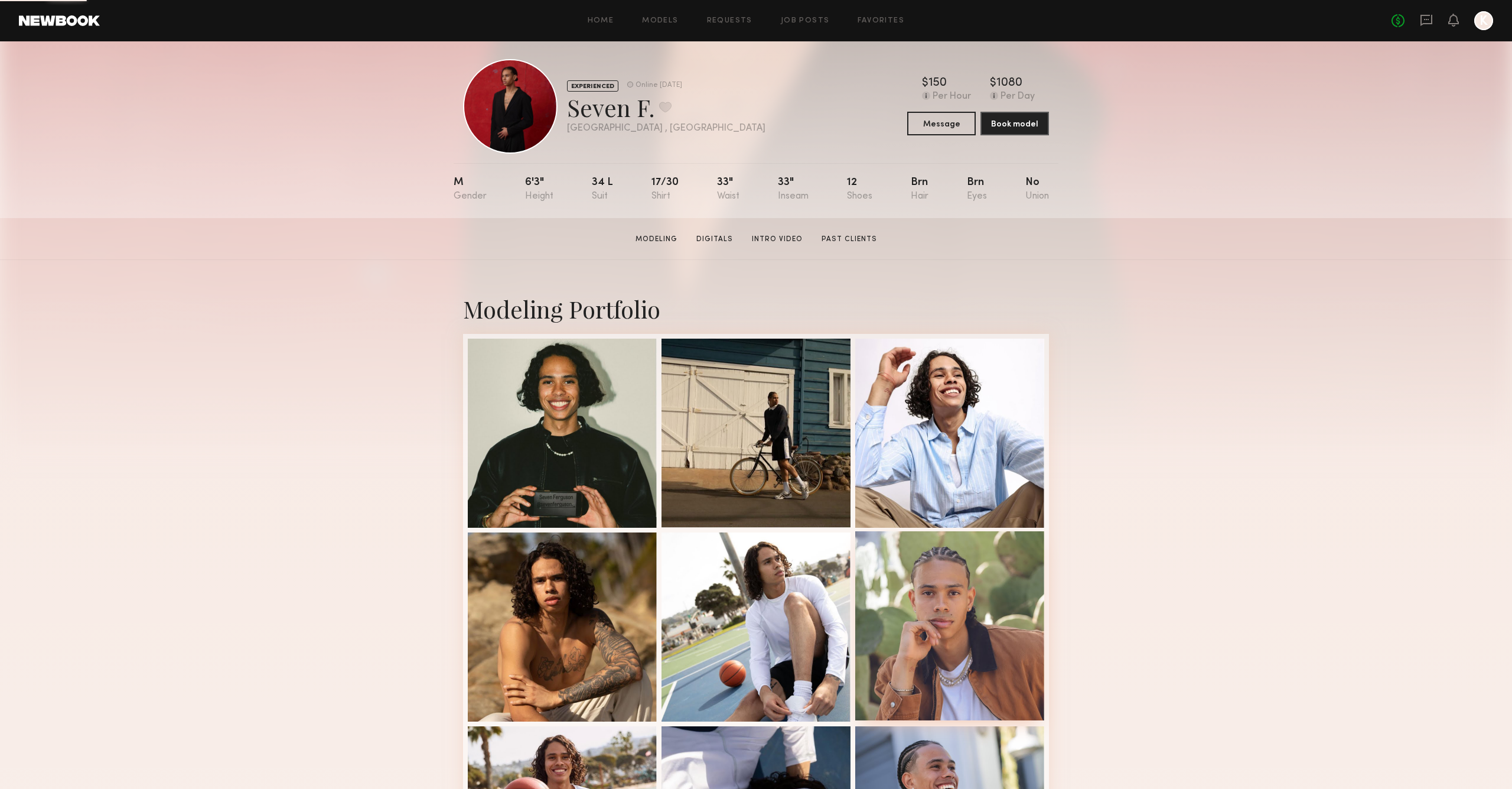
scroll to position [271, 0]
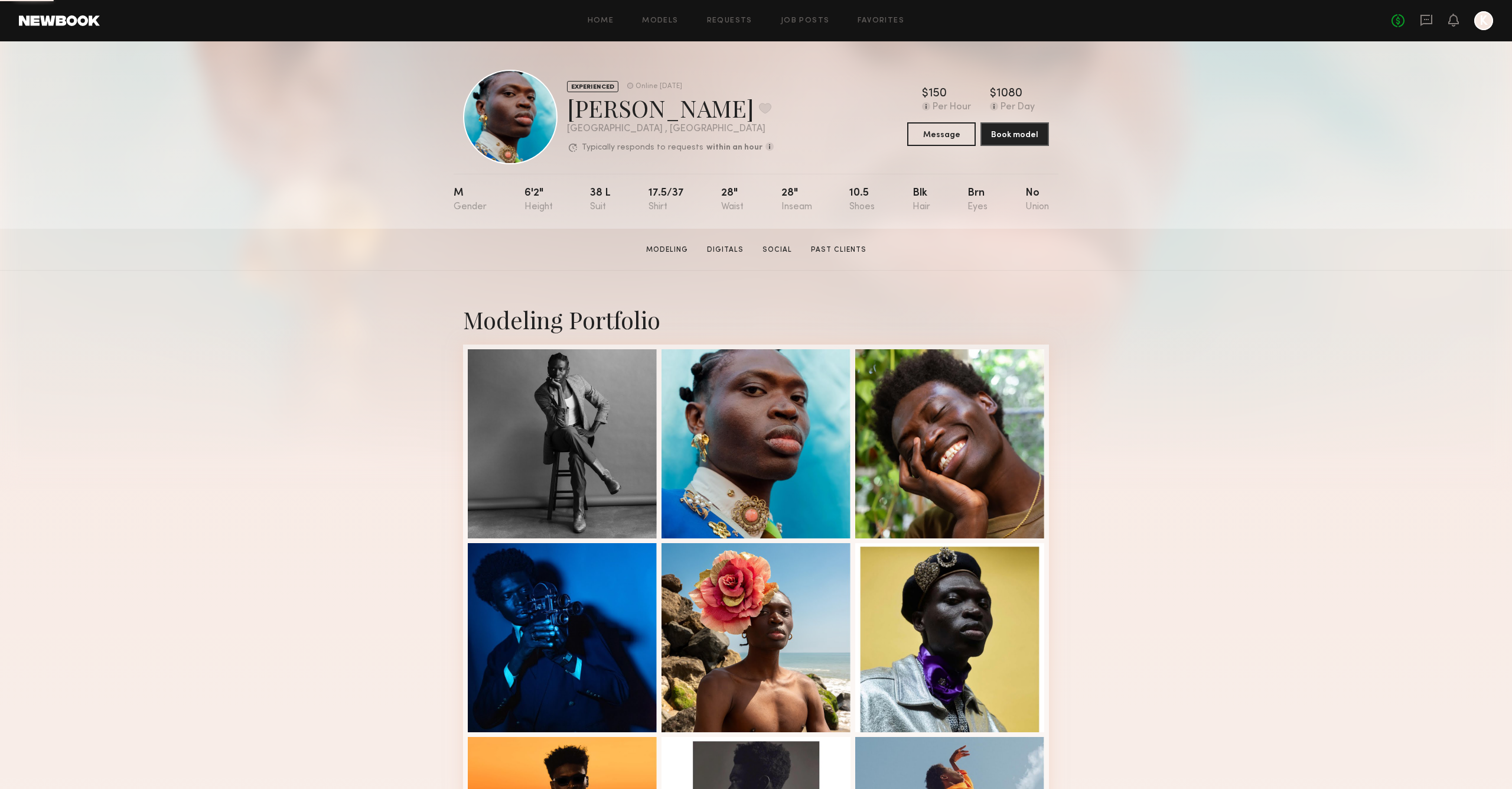
scroll to position [1, 0]
